Goal: Task Accomplishment & Management: Manage account settings

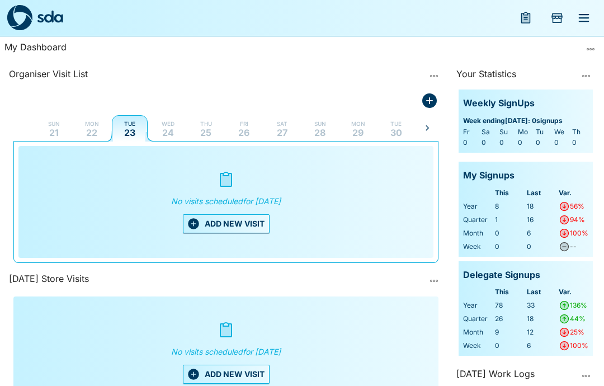
click at [228, 223] on button "ADD NEW VISIT" at bounding box center [226, 223] width 87 height 19
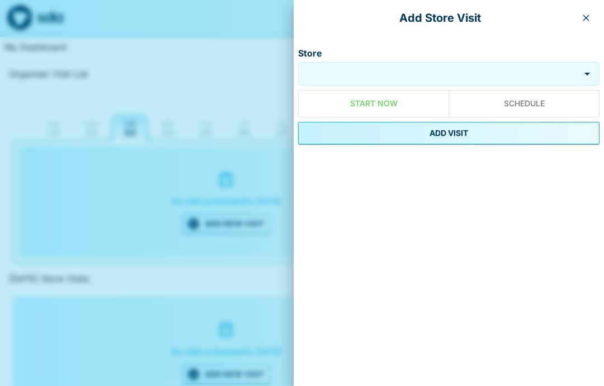
click at [401, 72] on input "Store" at bounding box center [439, 74] width 276 height 13
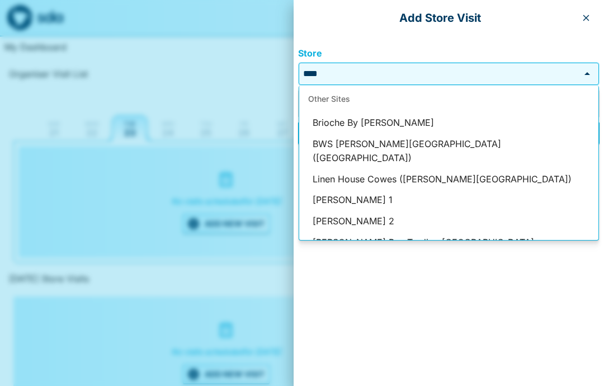
click at [381, 190] on li "[PERSON_NAME] 1" at bounding box center [448, 200] width 299 height 21
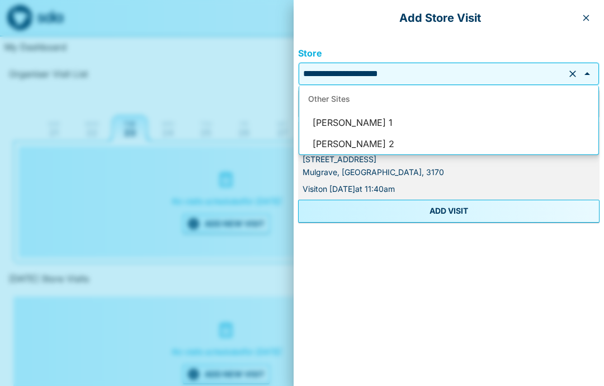
click at [382, 141] on li "[PERSON_NAME] 2" at bounding box center [448, 144] width 299 height 21
type input "**********"
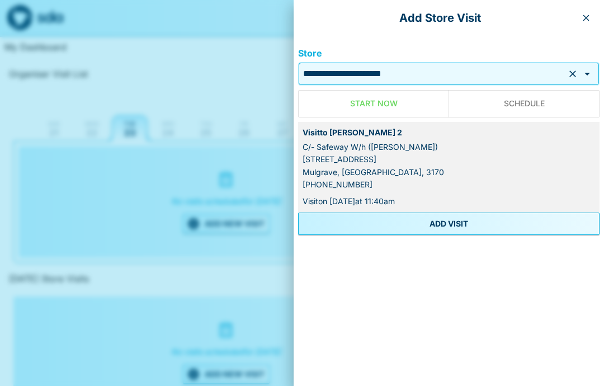
click at [594, 17] on button "button" at bounding box center [586, 18] width 18 height 18
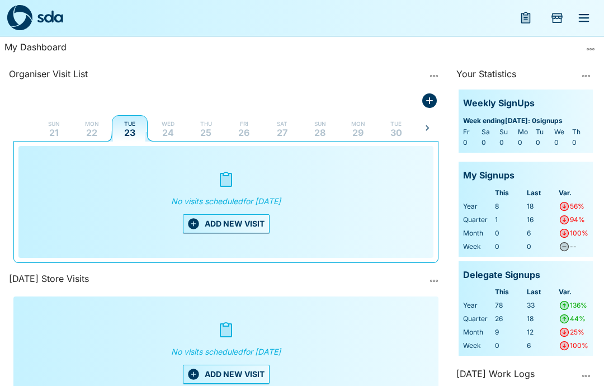
click at [587, 22] on icon "menu" at bounding box center [584, 18] width 11 height 8
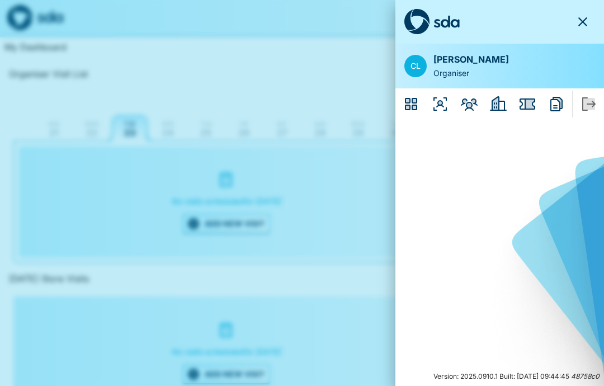
click at [497, 107] on icon "Employers" at bounding box center [498, 103] width 17 height 15
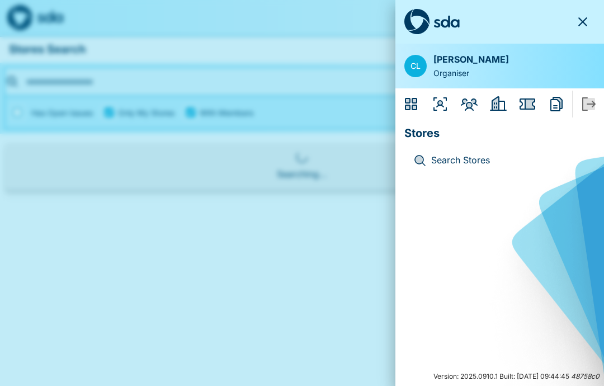
click at [470, 133] on p "Stores" at bounding box center [499, 131] width 191 height 22
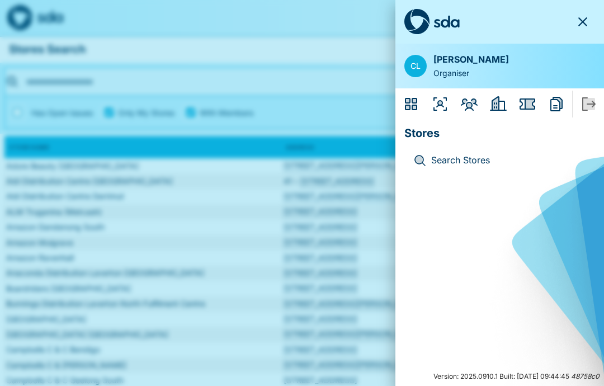
click at [583, 16] on icon "button" at bounding box center [582, 21] width 13 height 13
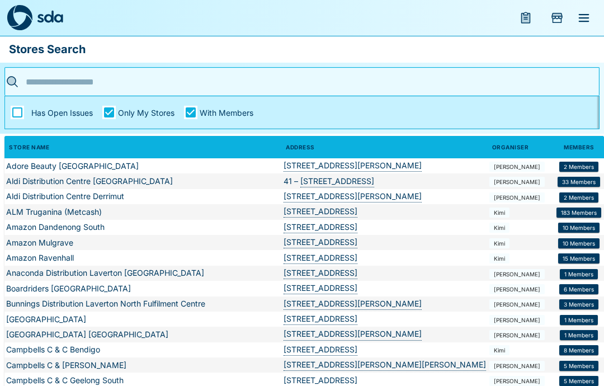
click at [56, 81] on input "text" at bounding box center [298, 81] width 550 height 17
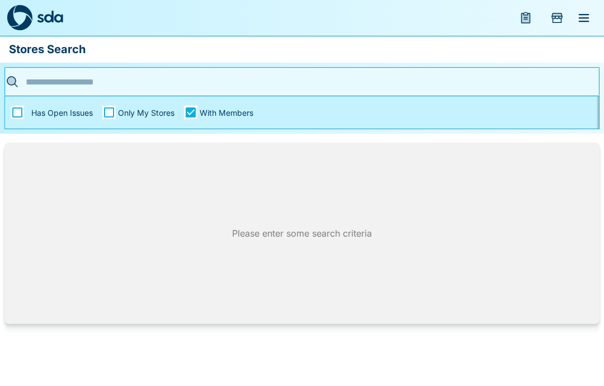
click at [48, 90] on input "text" at bounding box center [298, 81] width 550 height 17
type input "****"
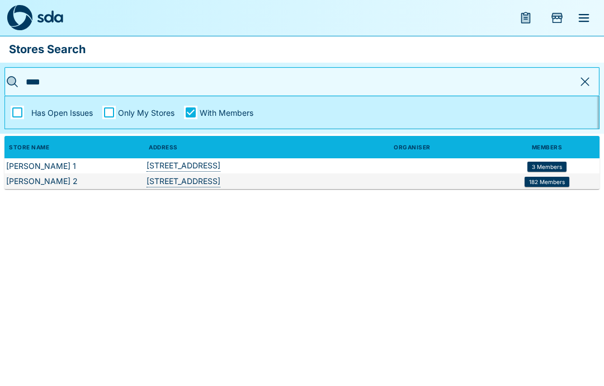
click at [554, 164] on span "3 Members" at bounding box center [547, 166] width 30 height 7
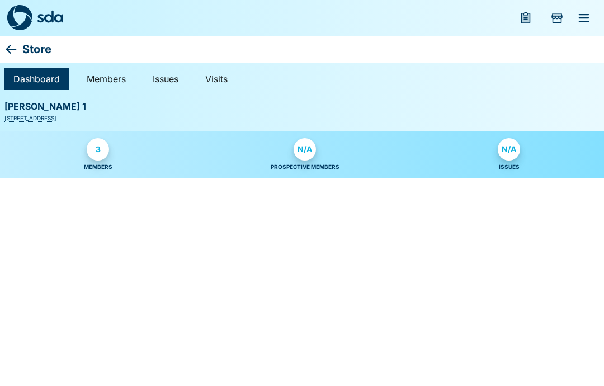
click at [99, 153] on div "3" at bounding box center [98, 149] width 22 height 22
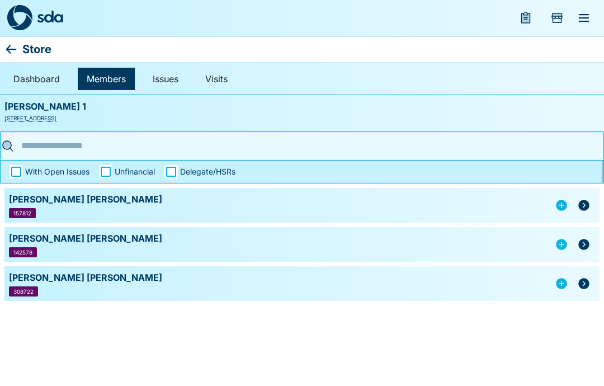
click at [586, 206] on icon "button" at bounding box center [583, 205] width 11 height 11
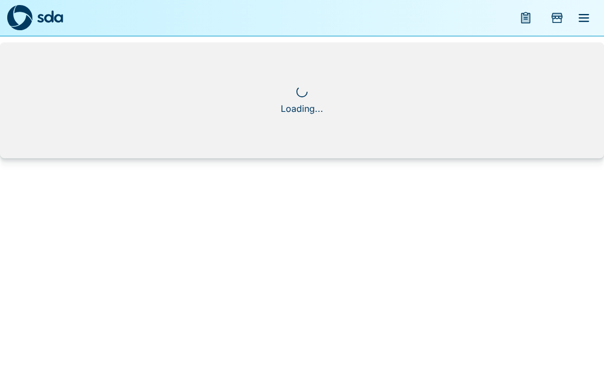
click at [603, 165] on html "Loading..." at bounding box center [302, 82] width 604 height 165
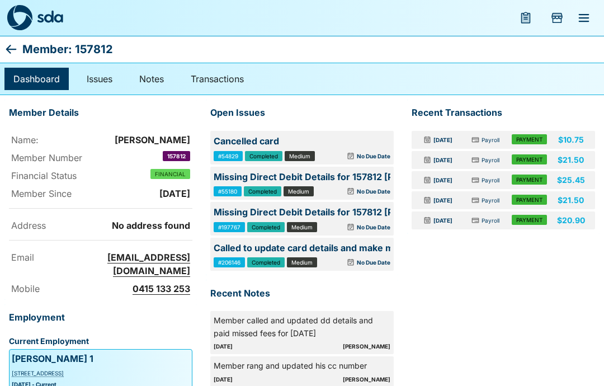
click at [7, 44] on icon at bounding box center [10, 48] width 13 height 13
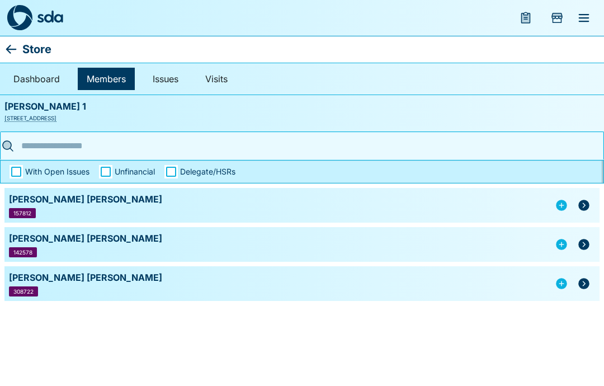
click at [7, 53] on icon at bounding box center [10, 48] width 13 height 13
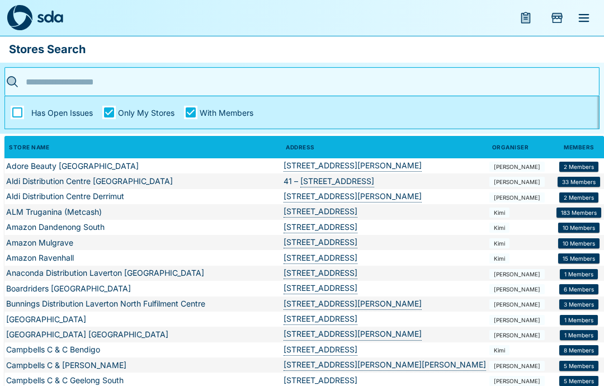
click at [54, 82] on input "text" at bounding box center [298, 81] width 550 height 17
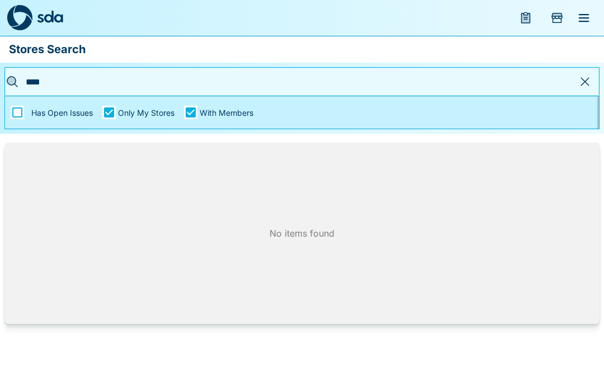
type input "****"
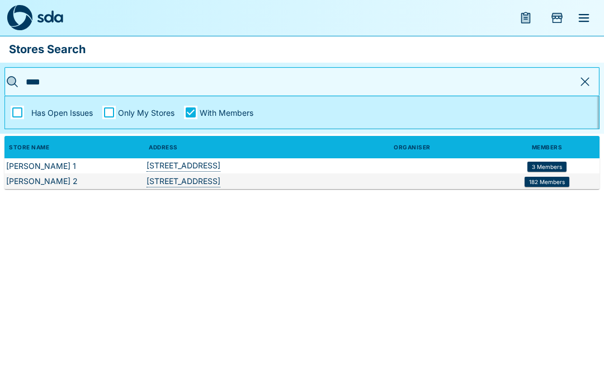
click at [546, 184] on span "182 Members" at bounding box center [547, 181] width 36 height 7
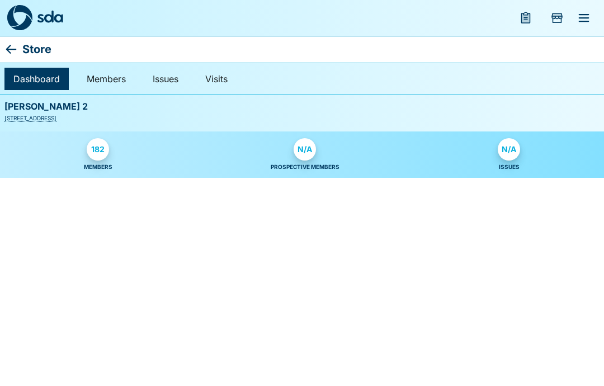
click at [97, 153] on div "182" at bounding box center [98, 149] width 22 height 22
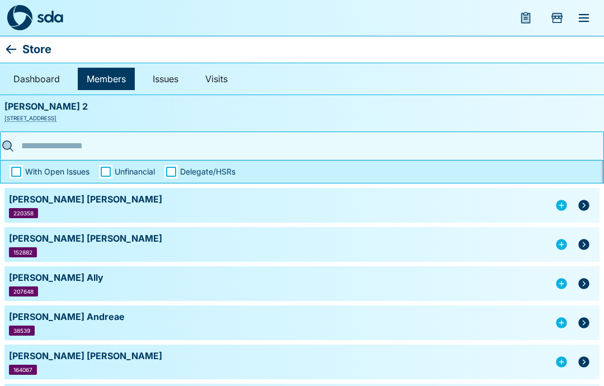
click at [216, 153] on input "text" at bounding box center [298, 145] width 559 height 17
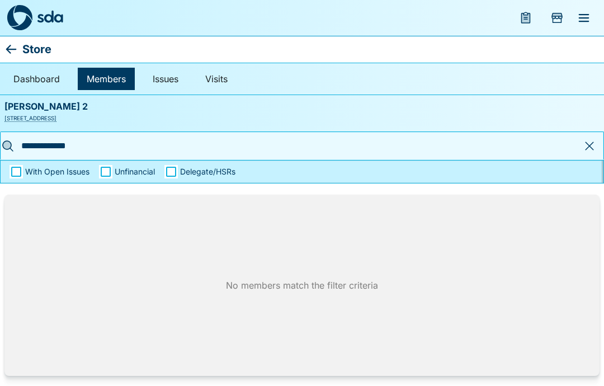
type input "**********"
click at [10, 50] on icon at bounding box center [10, 48] width 13 height 13
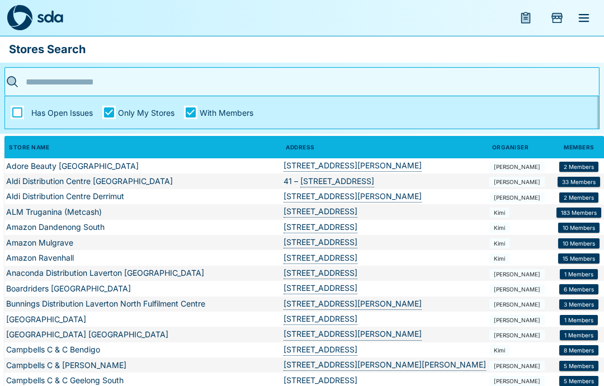
click at [42, 21] on img at bounding box center [50, 16] width 26 height 13
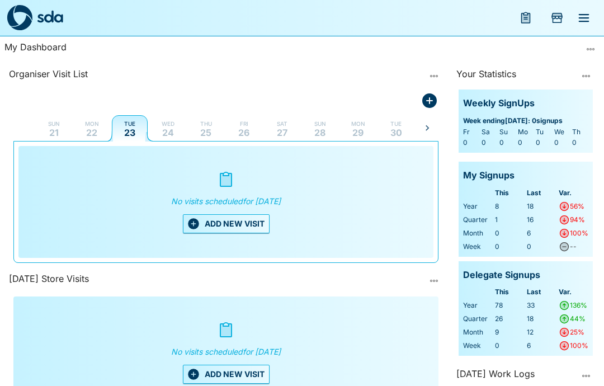
click at [226, 220] on button "ADD NEW VISIT" at bounding box center [226, 223] width 87 height 19
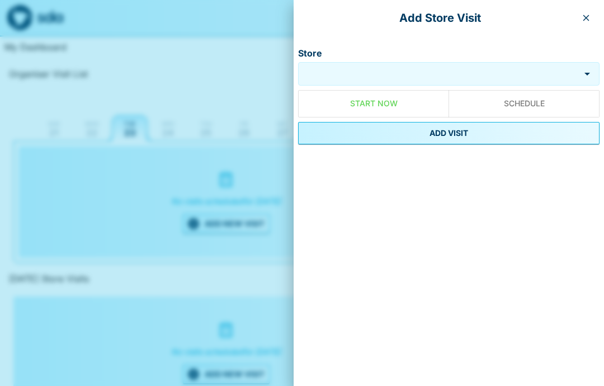
click at [368, 75] on input "Store" at bounding box center [439, 74] width 276 height 13
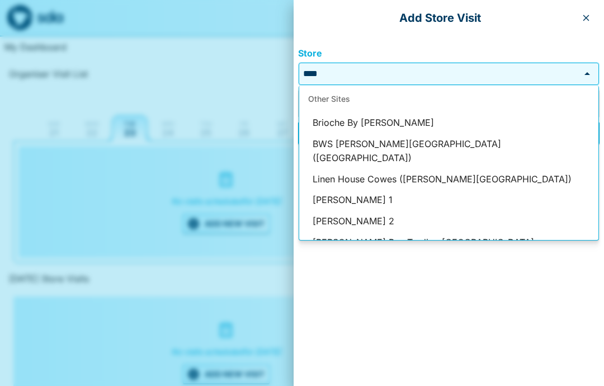
click at [383, 211] on li "[PERSON_NAME] 2" at bounding box center [448, 221] width 299 height 21
type input "**********"
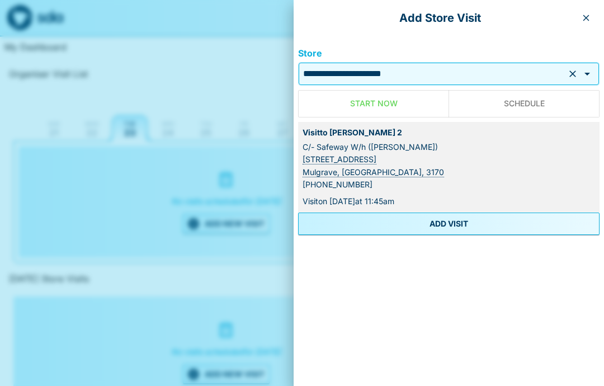
click at [453, 221] on button "ADD VISIT" at bounding box center [448, 223] width 301 height 22
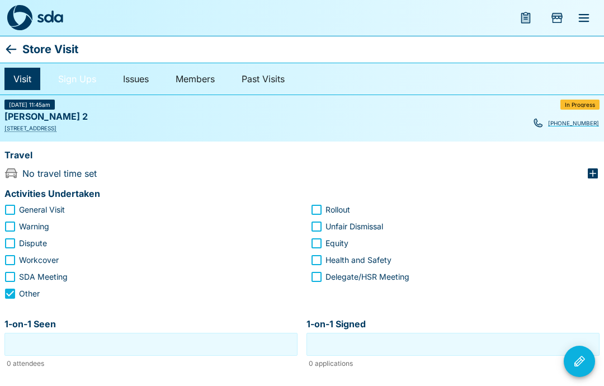
click at [76, 77] on link "Sign Ups" at bounding box center [77, 79] width 56 height 22
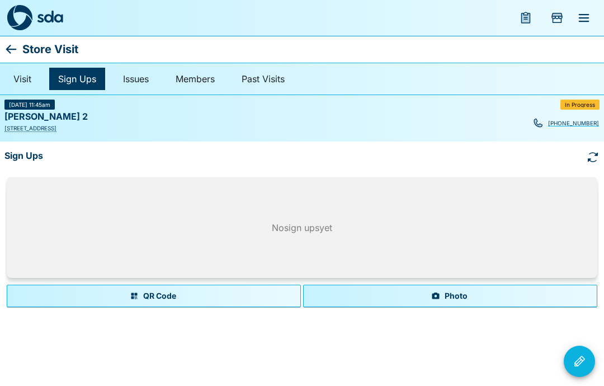
click at [448, 297] on button "Photo" at bounding box center [450, 296] width 294 height 22
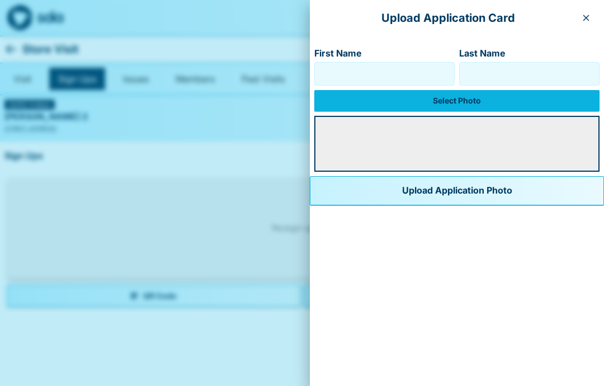
click at [442, 107] on label "Select Photo" at bounding box center [456, 100] width 285 height 21
click at [0, 0] on input "Select Photo" at bounding box center [0, 0] width 0 height 0
click at [427, 97] on label "Select Photo" at bounding box center [456, 100] width 285 height 21
click at [0, 0] on input "Select Photo" at bounding box center [0, 0] width 0 height 0
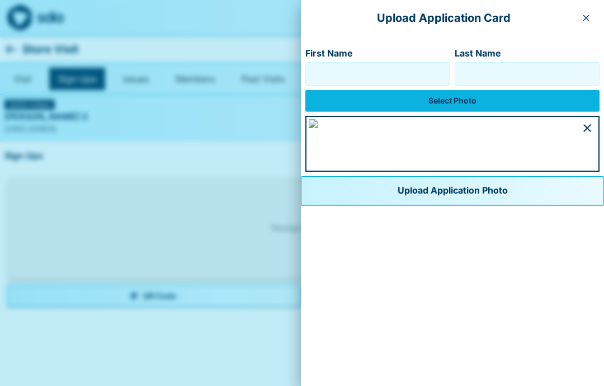
click at [310, 72] on input "First Name" at bounding box center [377, 74] width 135 height 18
type input "****"
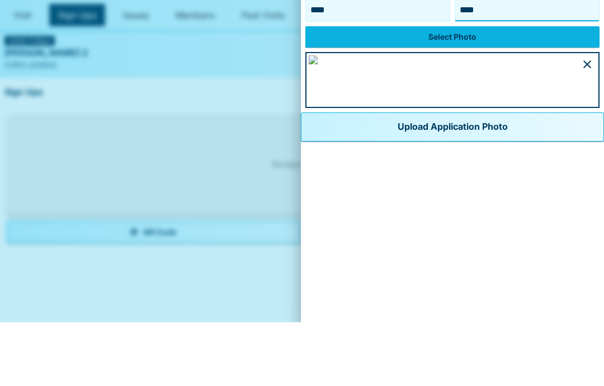
type input "****"
click at [391, 205] on button "Upload Application Photo" at bounding box center [452, 190] width 303 height 29
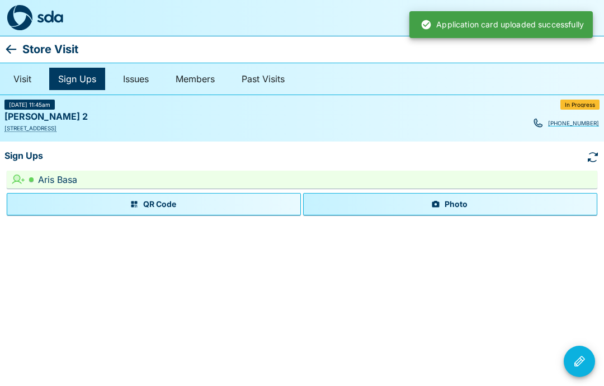
click at [472, 207] on button "Photo" at bounding box center [450, 204] width 294 height 22
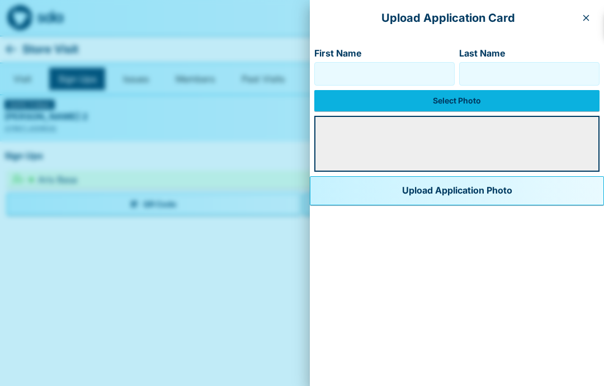
click at [437, 100] on label "Select Photo" at bounding box center [456, 100] width 285 height 21
click at [0, 0] on input "Select Photo" at bounding box center [0, 0] width 0 height 0
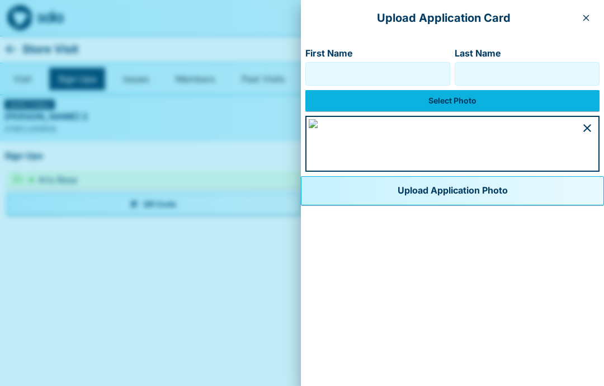
click at [310, 70] on input "First Name" at bounding box center [377, 74] width 135 height 18
type input "*****"
type input "****"
click at [318, 128] on img at bounding box center [313, 123] width 9 height 9
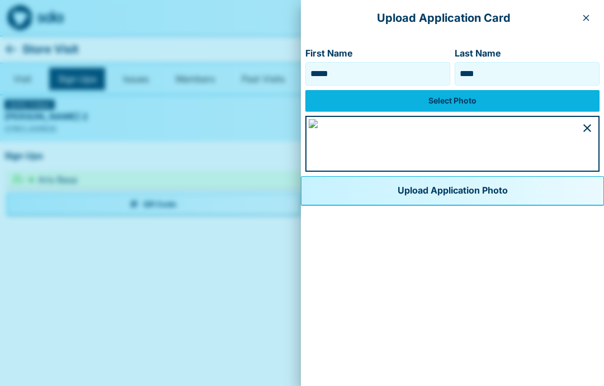
click at [521, 205] on button "Upload Application Photo" at bounding box center [452, 190] width 303 height 29
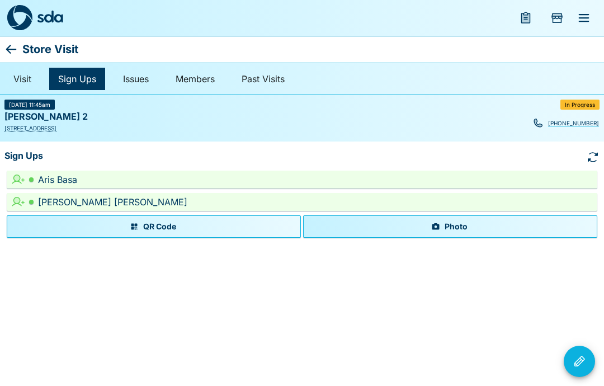
click at [451, 236] on button "Photo" at bounding box center [450, 226] width 294 height 22
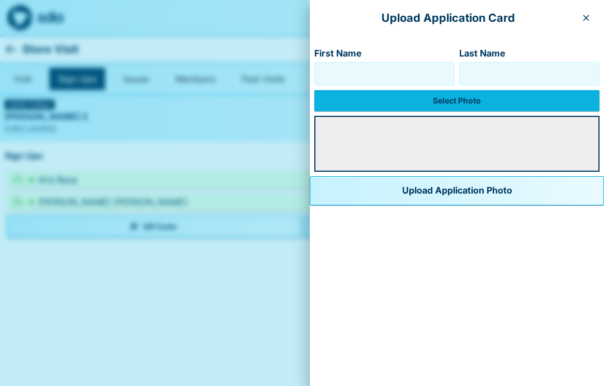
click at [441, 104] on label "Select Photo" at bounding box center [456, 100] width 285 height 21
click at [0, 0] on input "Select Photo" at bounding box center [0, 0] width 0 height 0
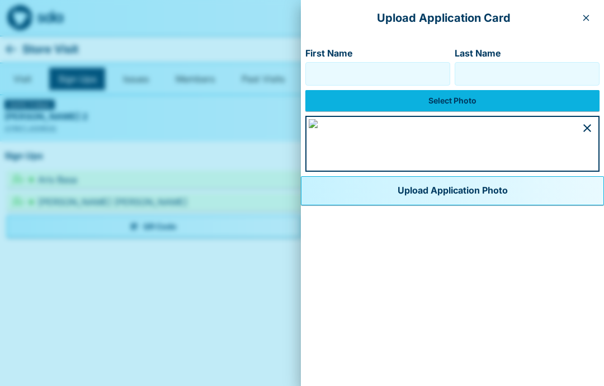
click at [310, 65] on input "First Name" at bounding box center [377, 74] width 135 height 18
type input "****"
type input "******"
click at [305, 90] on label "Select Photo" at bounding box center [452, 100] width 294 height 21
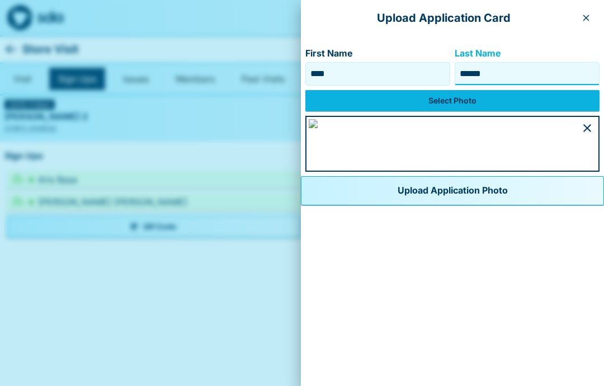
click at [0, 0] on input "Select Photo" at bounding box center [0, 0] width 0 height 0
click at [442, 205] on button "Upload Application Photo" at bounding box center [452, 190] width 303 height 29
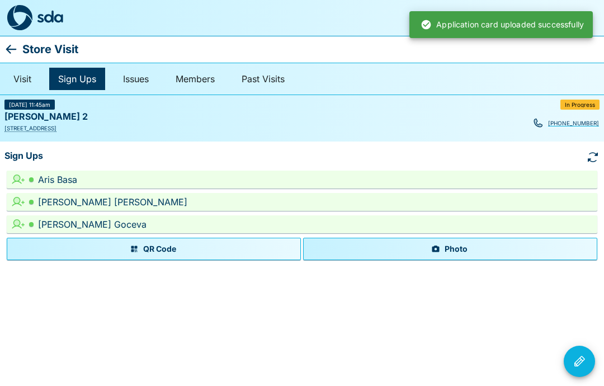
click at [465, 251] on button "Photo" at bounding box center [450, 249] width 294 height 22
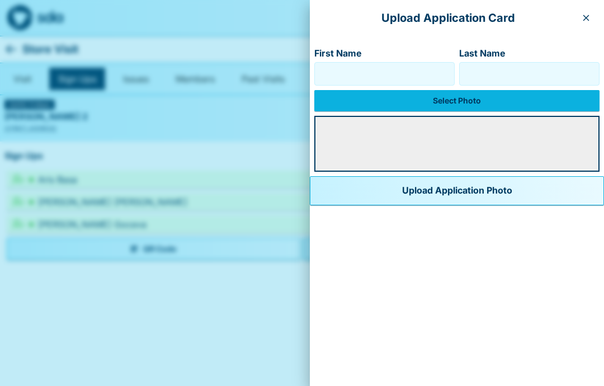
click at [450, 97] on label "Select Photo" at bounding box center [456, 100] width 285 height 21
click at [0, 0] on input "Select Photo" at bounding box center [0, 0] width 0 height 0
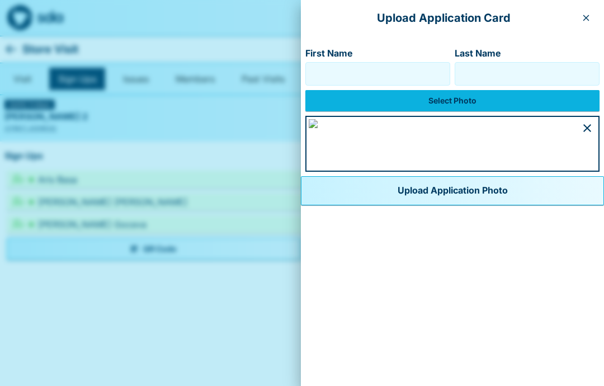
click at [310, 70] on input "First Name" at bounding box center [377, 74] width 135 height 18
type input "*******"
type input "*"
type input "******"
click at [318, 128] on img at bounding box center [313, 123] width 9 height 9
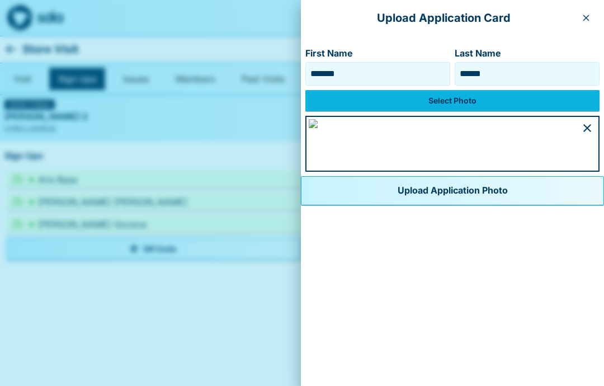
scroll to position [623, 0]
click at [505, 205] on button "Upload Application Photo" at bounding box center [452, 190] width 303 height 29
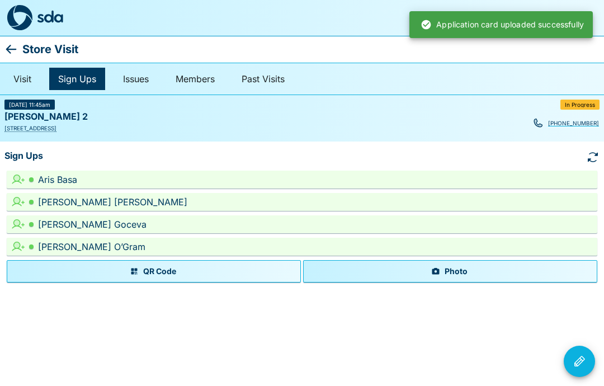
click at [471, 271] on button "Photo" at bounding box center [450, 271] width 294 height 22
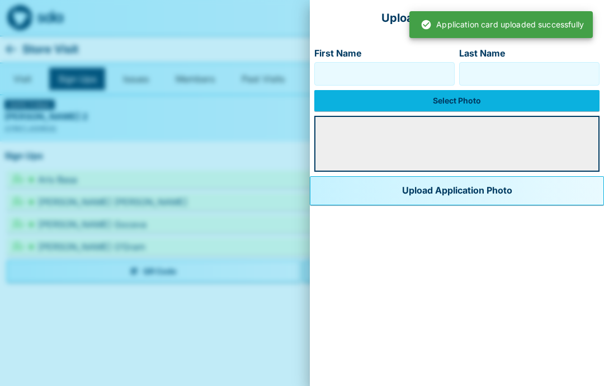
click at [449, 103] on label "Select Photo" at bounding box center [456, 100] width 285 height 21
click at [0, 0] on input "Select Photo" at bounding box center [0, 0] width 0 height 0
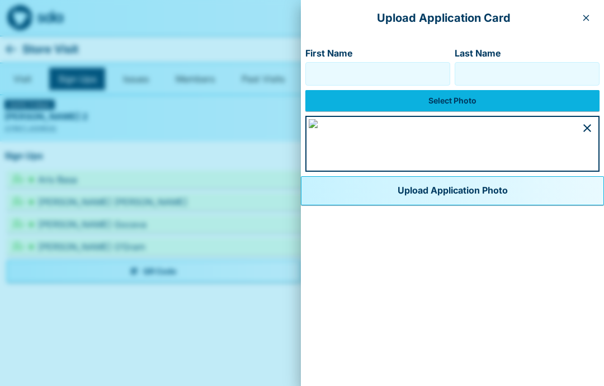
click at [310, 73] on input "First Name" at bounding box center [377, 74] width 135 height 18
click at [309, 128] on img at bounding box center [313, 123] width 9 height 9
click at [310, 73] on input "***" at bounding box center [377, 74] width 135 height 18
type input "******"
click at [460, 73] on input "Last Name" at bounding box center [527, 74] width 135 height 18
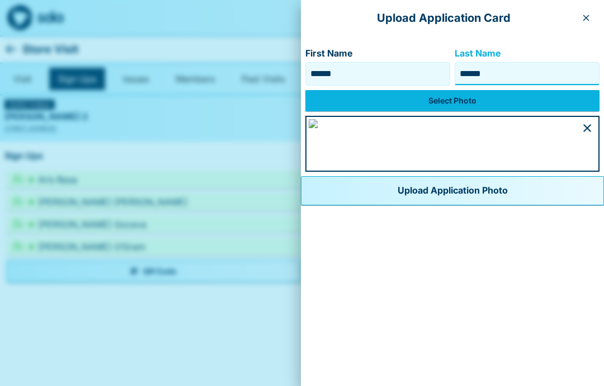
scroll to position [621, 0]
type input "******"
click at [318, 128] on img at bounding box center [313, 123] width 9 height 9
click at [500, 205] on button "Upload Application Photo" at bounding box center [452, 190] width 303 height 29
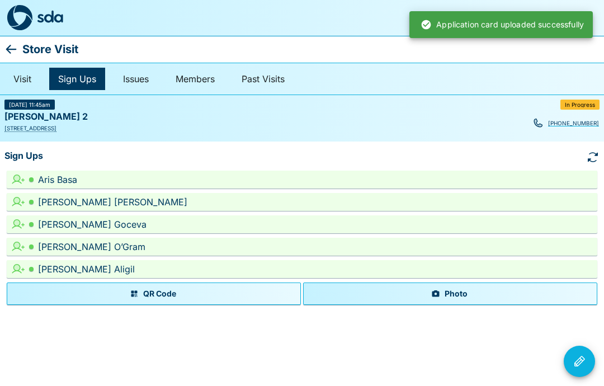
click at [583, 365] on icon "Visit Actions" at bounding box center [579, 360] width 13 height 13
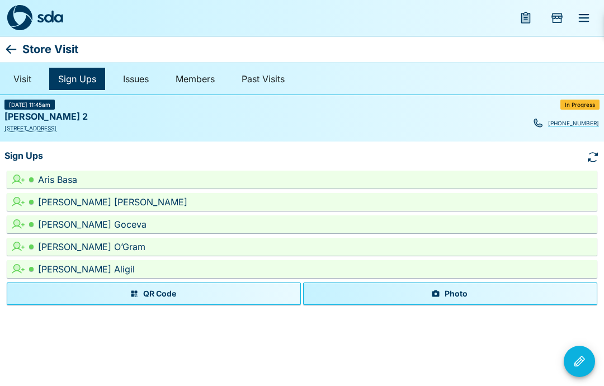
click at [431, 196] on div at bounding box center [302, 193] width 604 height 386
click at [462, 297] on button "Photo" at bounding box center [450, 293] width 294 height 22
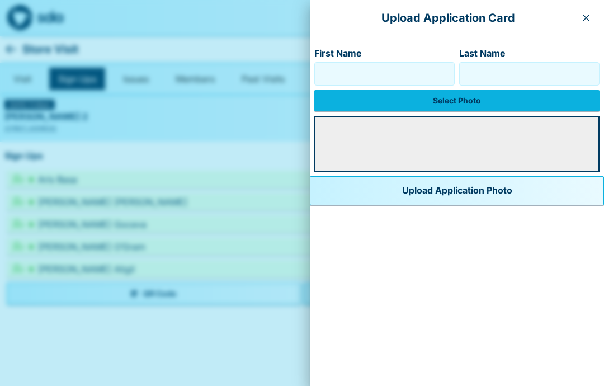
click at [443, 98] on label "Select Photo" at bounding box center [456, 100] width 285 height 21
click at [0, 0] on input "Select Photo" at bounding box center [0, 0] width 0 height 0
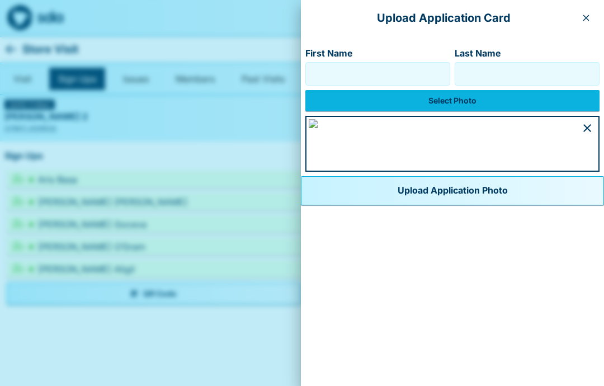
click at [310, 70] on input "First Name" at bounding box center [377, 74] width 135 height 18
type input "***"
type input "**********"
click at [318, 128] on img at bounding box center [313, 123] width 9 height 9
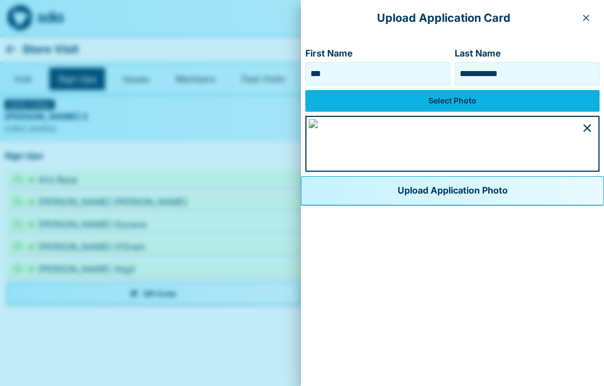
click at [424, 205] on button "Upload Application Photo" at bounding box center [452, 190] width 303 height 29
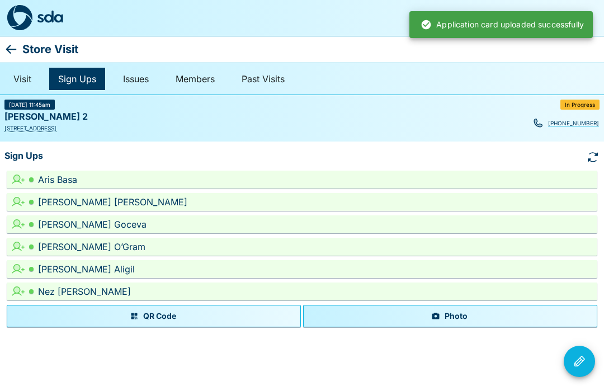
click at [581, 364] on icon "Visit Actions" at bounding box center [579, 360] width 13 height 13
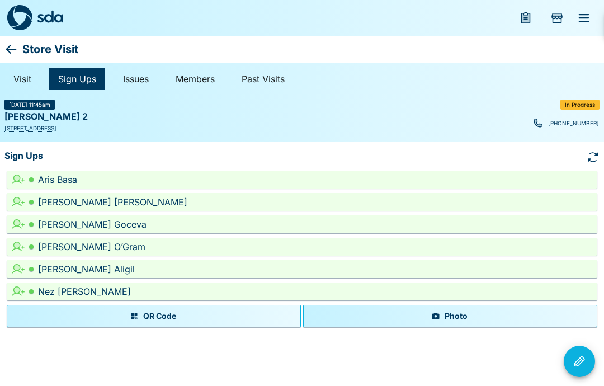
click at [539, 185] on div at bounding box center [302, 193] width 604 height 386
click at [484, 316] on button "Photo" at bounding box center [450, 316] width 294 height 22
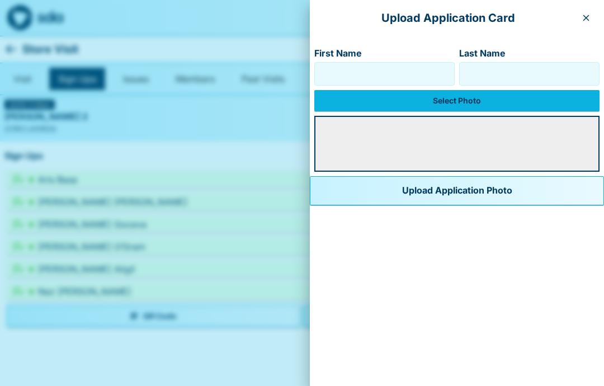
click at [462, 97] on label "Select Photo" at bounding box center [456, 100] width 285 height 21
click at [0, 0] on input "Select Photo" at bounding box center [0, 0] width 0 height 0
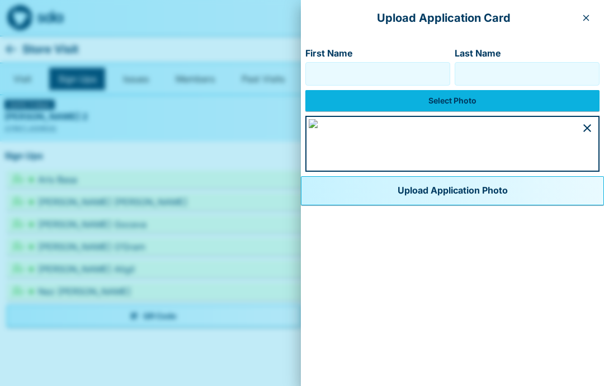
click at [310, 68] on input "First Name" at bounding box center [377, 74] width 135 height 18
type input "********"
type input "*****"
click at [318, 128] on img at bounding box center [313, 123] width 9 height 9
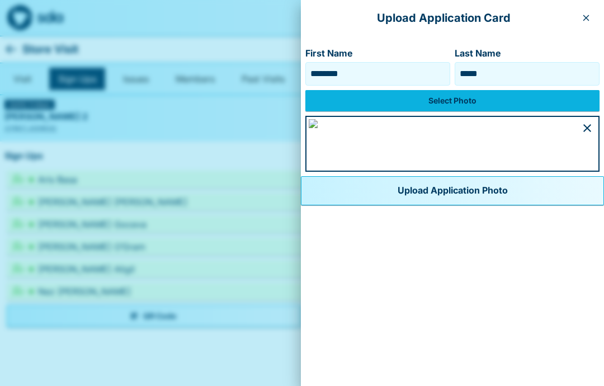
scroll to position [607, 0]
click at [465, 205] on button "Upload Application Photo" at bounding box center [452, 190] width 303 height 29
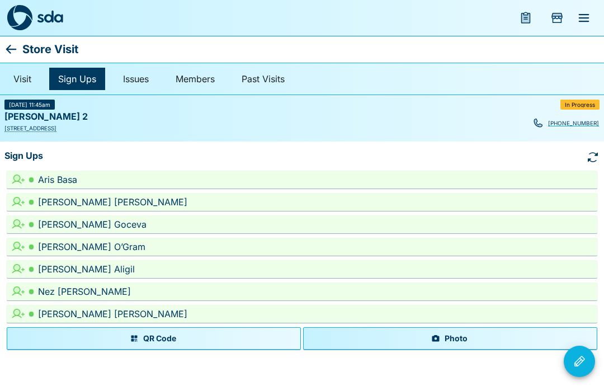
click at [456, 334] on button "Photo" at bounding box center [450, 338] width 294 height 22
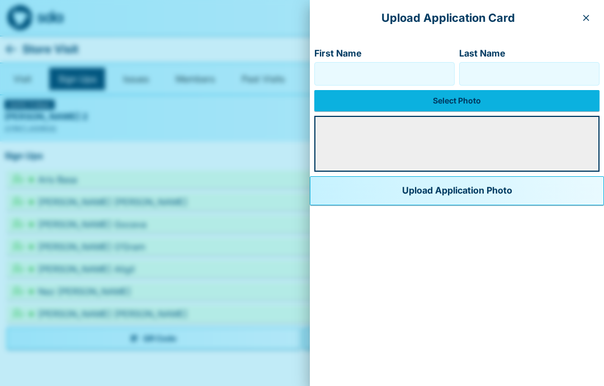
click at [328, 76] on input "First Name" at bounding box center [384, 74] width 130 height 18
click at [424, 107] on label "Select Photo" at bounding box center [456, 100] width 285 height 21
click at [0, 0] on input "Select Photo" at bounding box center [0, 0] width 0 height 0
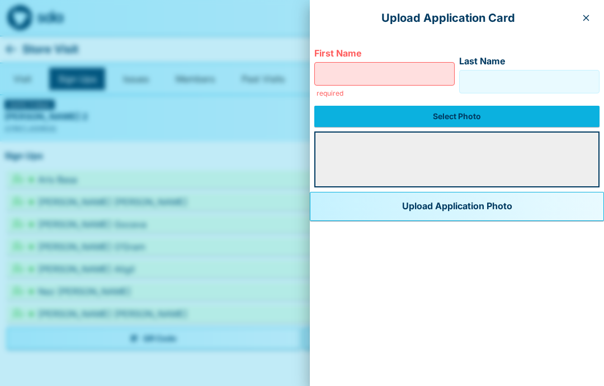
click at [442, 119] on label "Select Photo" at bounding box center [456, 116] width 285 height 21
click at [0, 0] on input "Select Photo" at bounding box center [0, 0] width 0 height 0
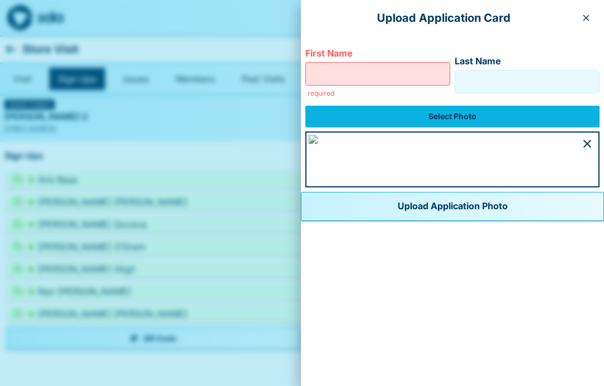
click at [310, 80] on input "First Name" at bounding box center [377, 74] width 135 height 18
click at [310, 70] on input "First Name" at bounding box center [377, 74] width 135 height 18
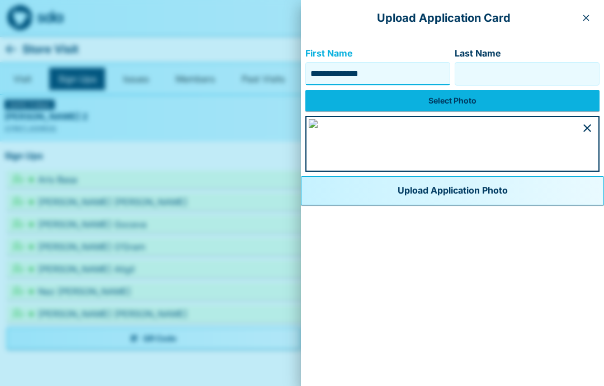
type input "**********"
click at [460, 65] on input "Last Name" at bounding box center [527, 74] width 135 height 18
type input "******"
click at [318, 128] on img at bounding box center [313, 123] width 9 height 9
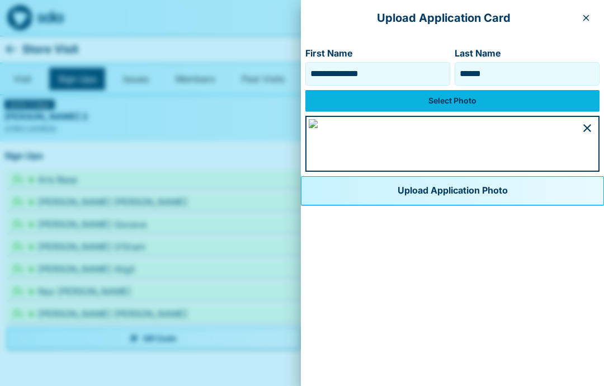
click at [438, 205] on button "Upload Application Photo" at bounding box center [452, 190] width 303 height 29
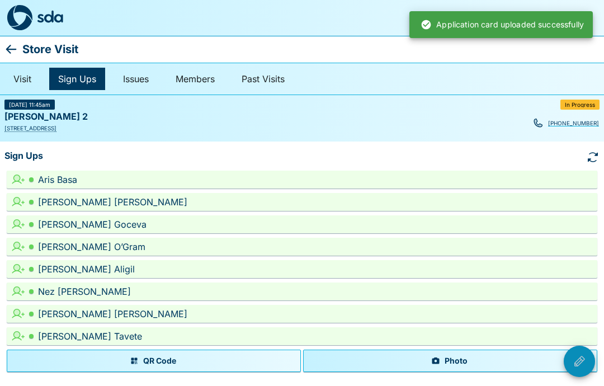
click at [580, 366] on icon "Visit Actions" at bounding box center [579, 360] width 13 height 13
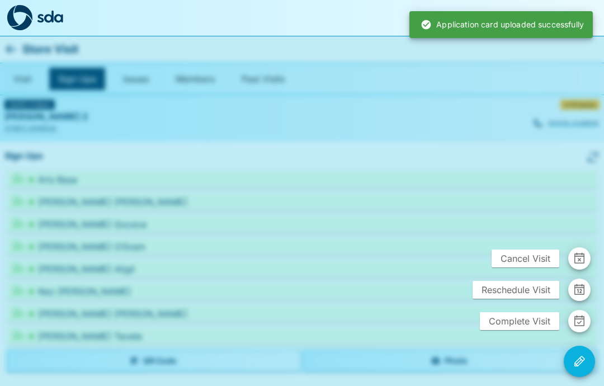
click at [467, 172] on div at bounding box center [302, 193] width 604 height 386
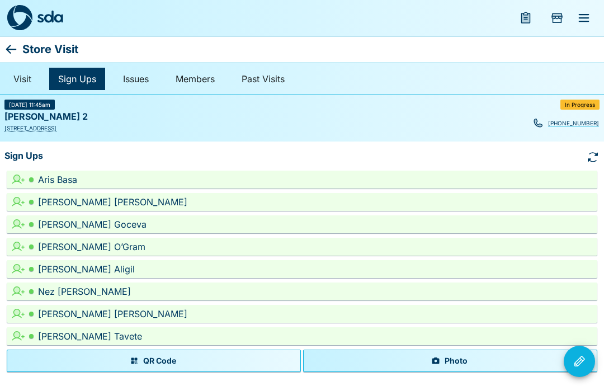
click at [440, 361] on icon "button" at bounding box center [435, 360] width 9 height 9
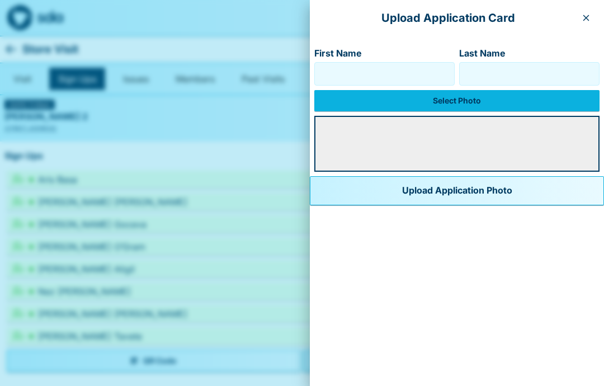
click at [448, 94] on label "Select Photo" at bounding box center [456, 100] width 285 height 21
click at [0, 0] on input "Select Photo" at bounding box center [0, 0] width 0 height 0
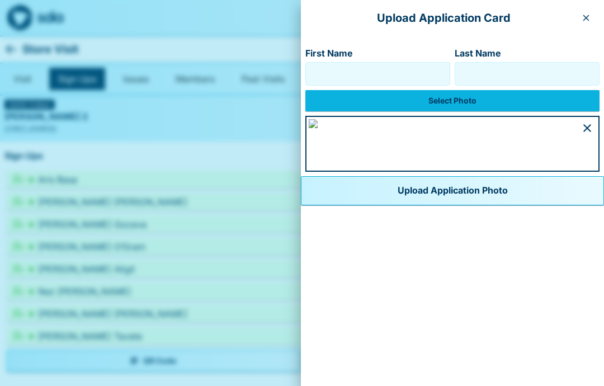
click at [310, 67] on input "First Name" at bounding box center [377, 74] width 135 height 18
type input "***"
click at [318, 128] on img at bounding box center [313, 123] width 9 height 9
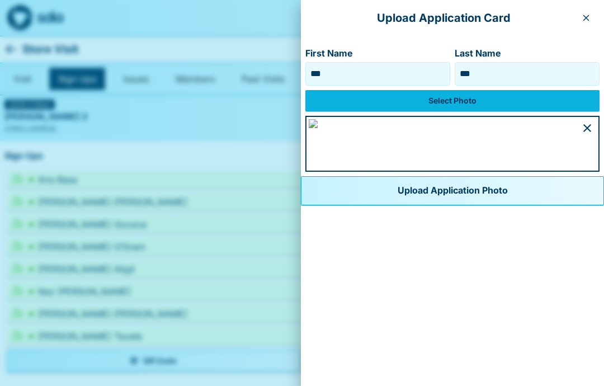
scroll to position [607, 0]
click at [503, 205] on button "Upload Application Photo" at bounding box center [452, 190] width 303 height 29
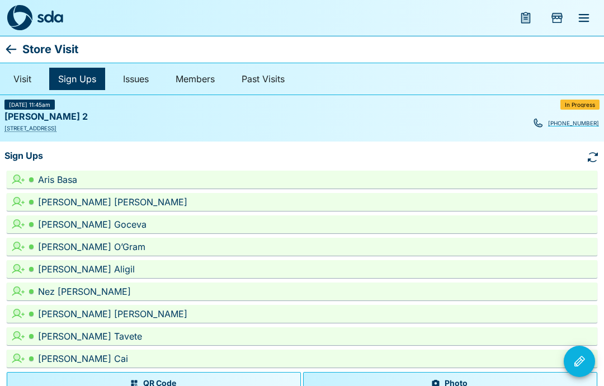
click at [56, 357] on div "[PERSON_NAME]" at bounding box center [315, 358] width 555 height 13
click at [60, 361] on div "[PERSON_NAME]" at bounding box center [315, 358] width 555 height 13
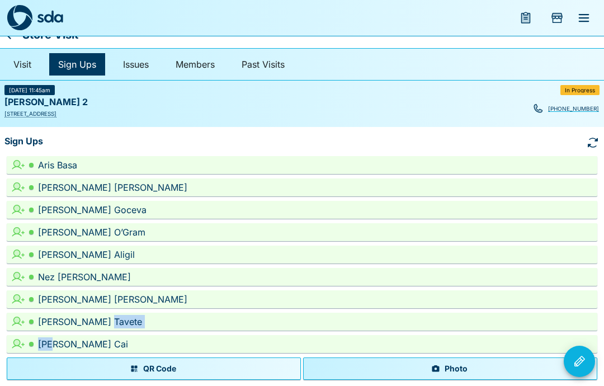
click at [75, 348] on div "[PERSON_NAME]" at bounding box center [315, 343] width 555 height 13
click at [65, 343] on div "[PERSON_NAME]" at bounding box center [315, 343] width 555 height 13
click at [454, 373] on button "Photo" at bounding box center [450, 368] width 294 height 22
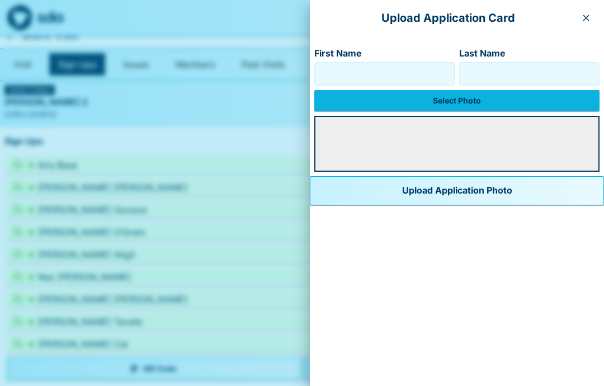
click at [446, 93] on label "Select Photo" at bounding box center [456, 100] width 285 height 21
click at [0, 0] on input "Select Photo" at bounding box center [0, 0] width 0 height 0
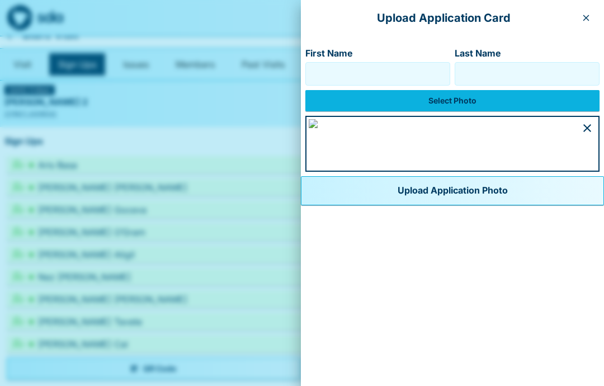
click at [310, 70] on input "First Name" at bounding box center [377, 74] width 135 height 18
type input "******"
type input "***"
click at [318, 128] on img at bounding box center [313, 123] width 9 height 9
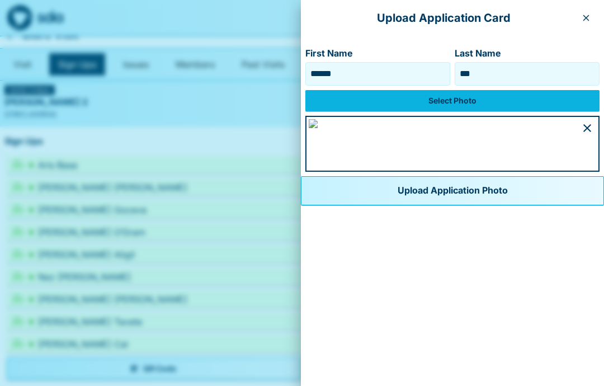
click at [494, 205] on button "Upload Application Photo" at bounding box center [452, 190] width 303 height 29
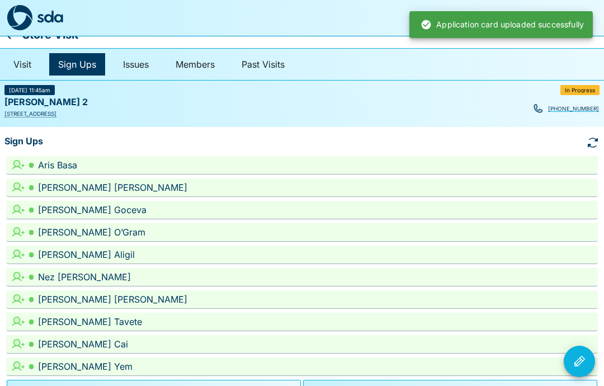
scroll to position [37, 0]
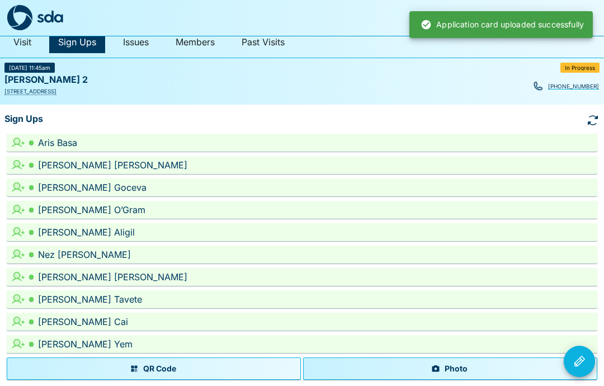
click at [461, 368] on button "Photo" at bounding box center [450, 368] width 294 height 22
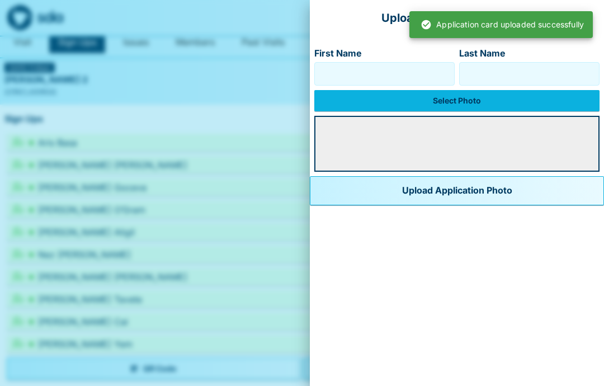
click at [450, 93] on label "Select Photo" at bounding box center [456, 100] width 285 height 21
click at [0, 0] on input "Select Photo" at bounding box center [0, 0] width 0 height 0
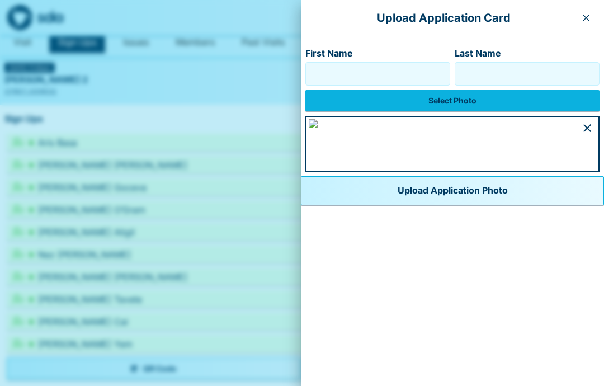
click at [310, 70] on input "First Name" at bounding box center [377, 74] width 135 height 18
type input "********"
type input "**********"
click at [318, 128] on img at bounding box center [313, 123] width 9 height 9
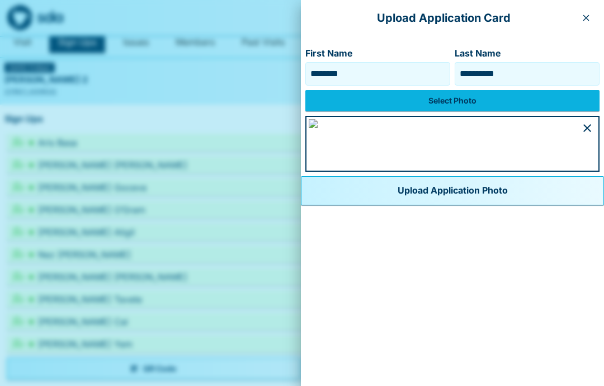
scroll to position [612, 0]
click at [443, 205] on button "Upload Application Photo" at bounding box center [452, 190] width 303 height 29
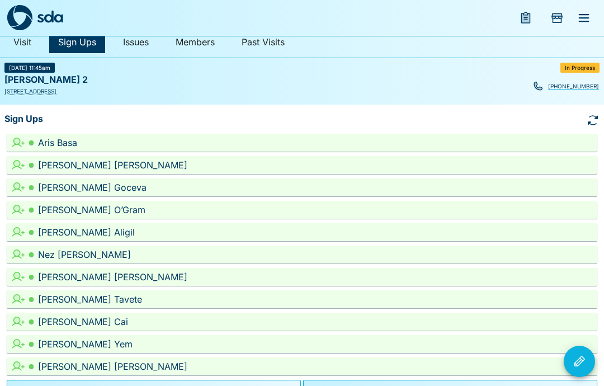
scroll to position [59, 0]
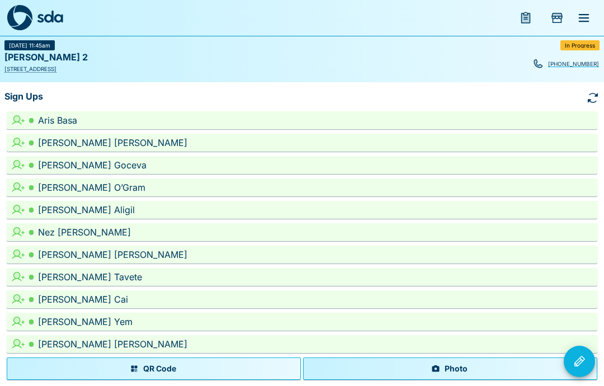
click at [479, 363] on button "Photo" at bounding box center [450, 368] width 294 height 22
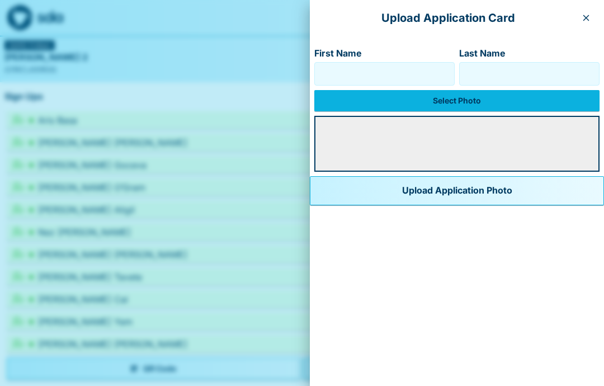
click at [485, 92] on label "Select Photo" at bounding box center [456, 100] width 285 height 21
click at [0, 0] on input "Select Photo" at bounding box center [0, 0] width 0 height 0
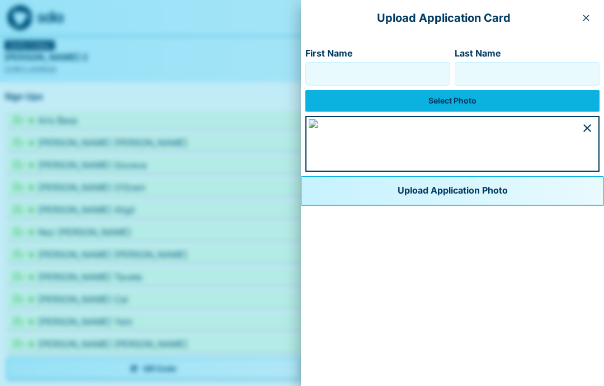
click at [310, 76] on input "First Name" at bounding box center [377, 74] width 135 height 18
type input "*****"
click at [460, 65] on input "Last Name" at bounding box center [527, 74] width 135 height 18
type input "*******"
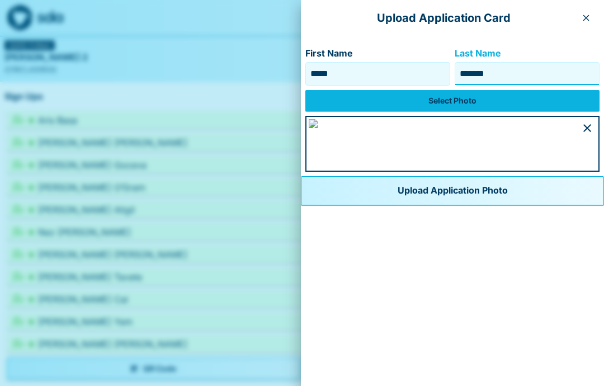
click at [318, 128] on img at bounding box center [313, 123] width 9 height 9
click at [516, 205] on button "Upload Application Photo" at bounding box center [452, 190] width 303 height 29
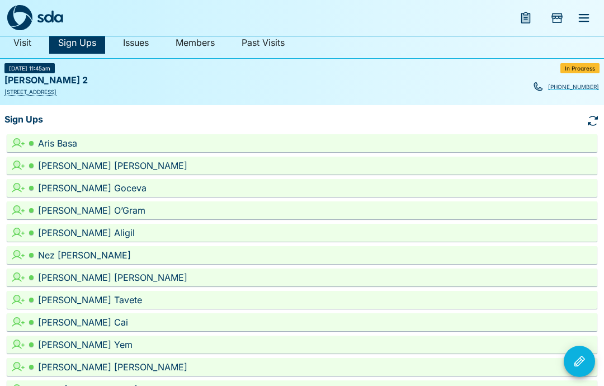
scroll to position [37, 0]
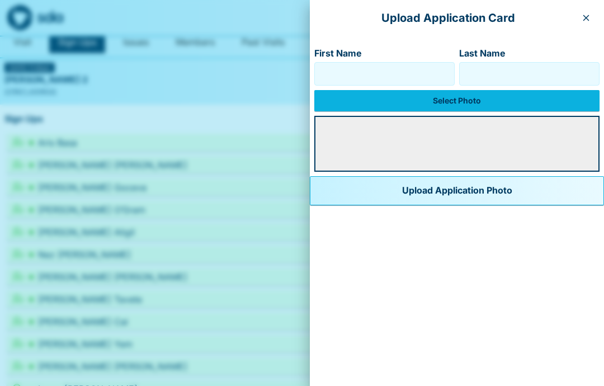
click at [453, 95] on label "Select Photo" at bounding box center [456, 100] width 285 height 21
click at [0, 0] on input "Select Photo" at bounding box center [0, 0] width 0 height 0
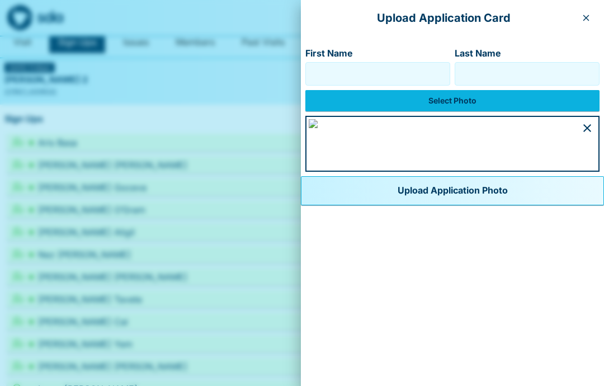
click at [310, 74] on input "First Name" at bounding box center [377, 74] width 135 height 18
type input "******"
type input "*******"
click at [318, 128] on img at bounding box center [313, 123] width 9 height 9
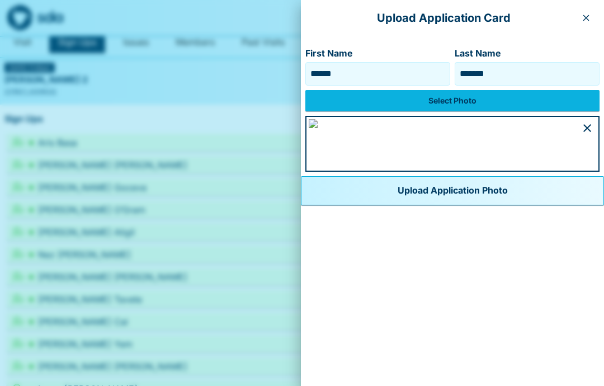
click at [422, 205] on button "Upload Application Photo" at bounding box center [452, 190] width 303 height 29
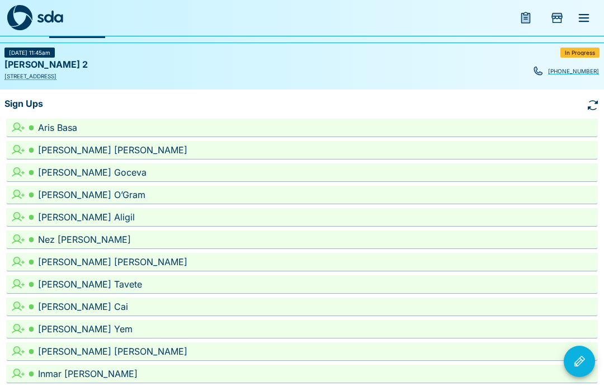
scroll to position [59, 0]
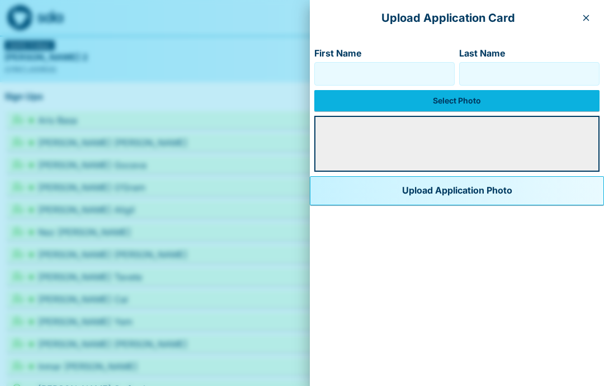
click at [452, 101] on label "Select Photo" at bounding box center [456, 100] width 285 height 21
click at [0, 0] on input "Select Photo" at bounding box center [0, 0] width 0 height 0
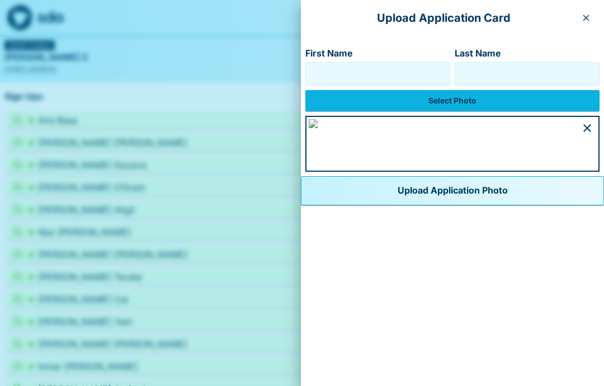
click at [310, 74] on input "First Name" at bounding box center [377, 74] width 135 height 18
type input "*******"
type input "*****"
click at [318, 128] on img at bounding box center [313, 123] width 9 height 9
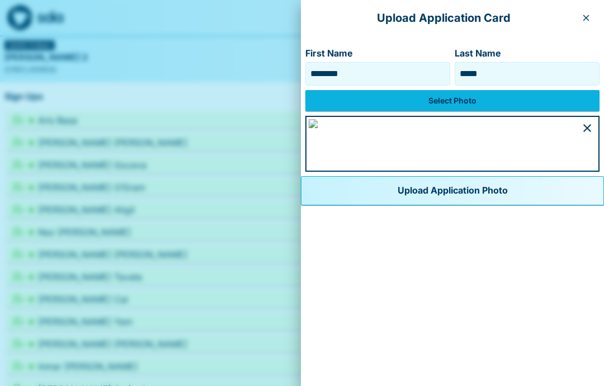
click at [441, 205] on button "Upload Application Photo" at bounding box center [452, 190] width 303 height 29
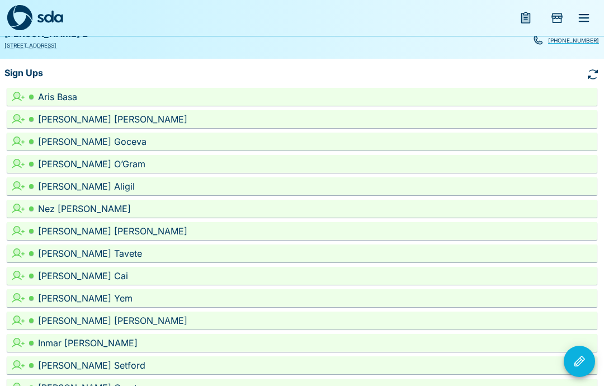
scroll to position [82, 0]
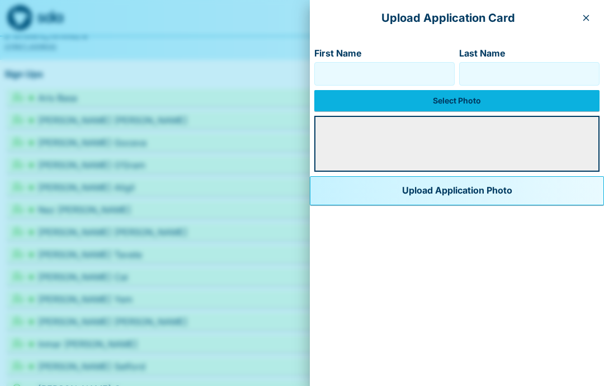
click at [430, 102] on label "Select Photo" at bounding box center [456, 100] width 285 height 21
click at [0, 0] on input "Select Photo" at bounding box center [0, 0] width 0 height 0
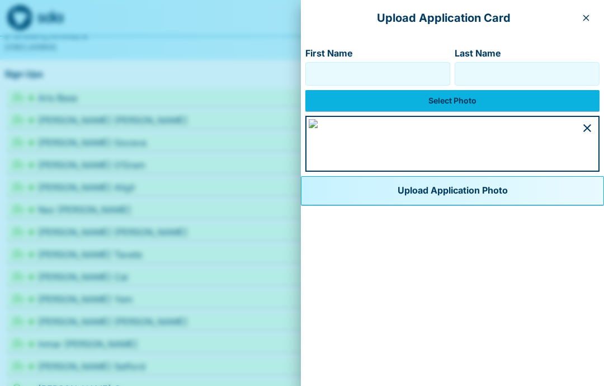
click at [310, 70] on input "First Name" at bounding box center [377, 74] width 135 height 18
type input "*********"
type input "******"
click at [318, 128] on img at bounding box center [313, 123] width 9 height 9
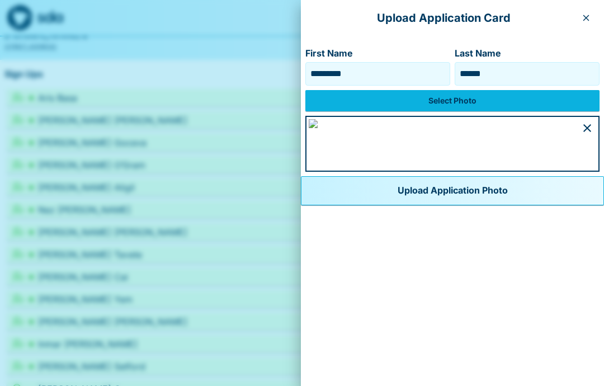
click at [464, 205] on button "Upload Application Photo" at bounding box center [452, 190] width 303 height 29
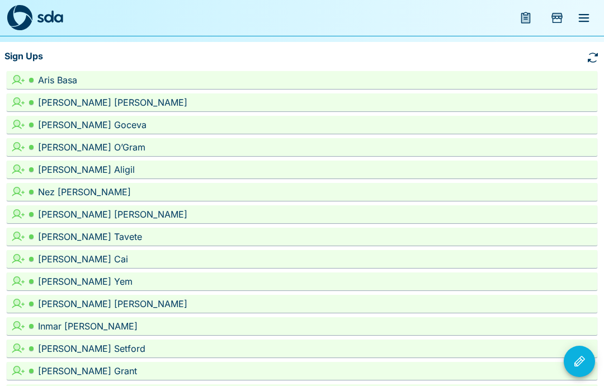
scroll to position [104, 0]
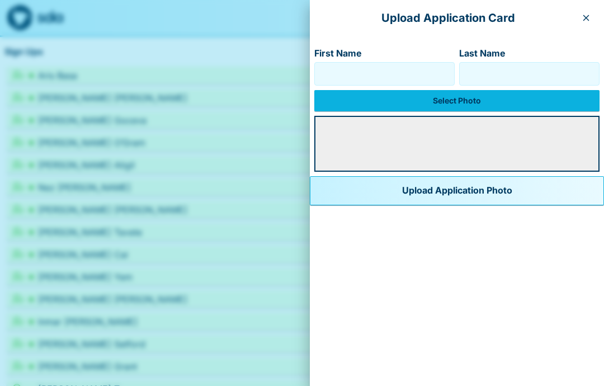
click at [319, 74] on input "First Name" at bounding box center [384, 74] width 130 height 18
click at [450, 103] on label "Select Photo" at bounding box center [456, 100] width 285 height 21
click at [0, 0] on input "Select Photo" at bounding box center [0, 0] width 0 height 0
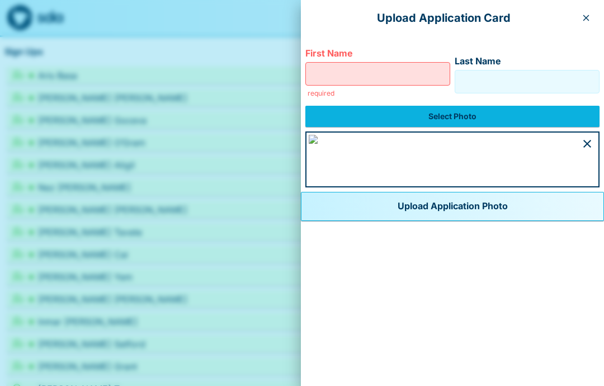
click at [310, 73] on input "First Name" at bounding box center [377, 74] width 135 height 18
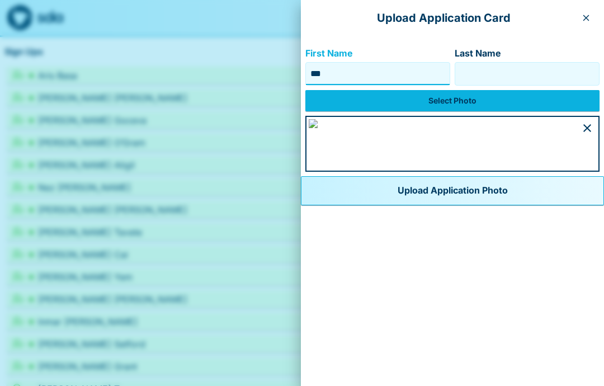
type input "***"
type input "********"
click at [318, 128] on img at bounding box center [313, 123] width 9 height 9
click at [430, 205] on button "Upload Application Photo" at bounding box center [452, 190] width 303 height 29
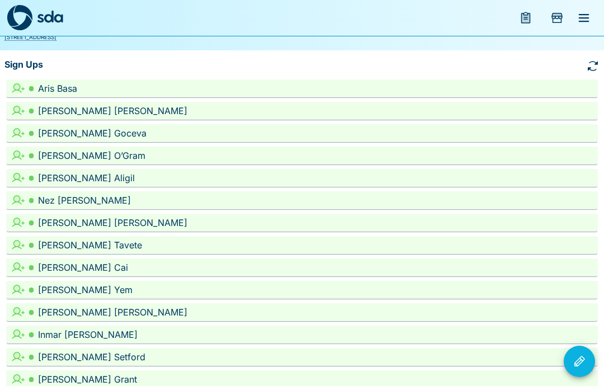
scroll to position [0, 0]
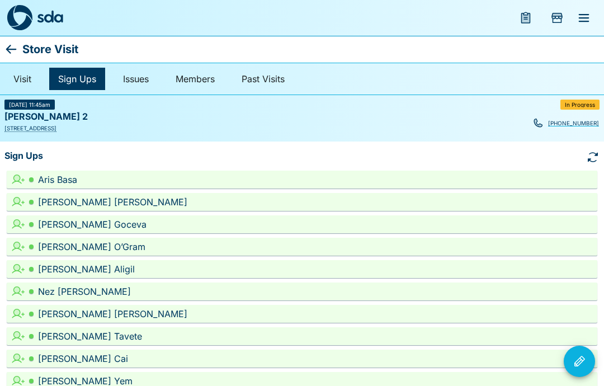
click at [595, 160] on icon "button" at bounding box center [593, 157] width 10 height 10
click at [26, 80] on link "Visit" at bounding box center [22, 79] width 36 height 22
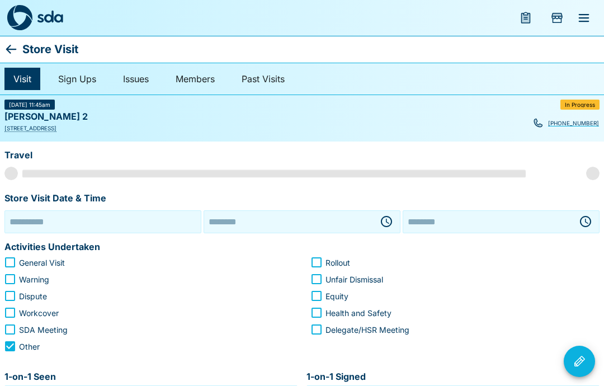
type input "**********"
type input "********"
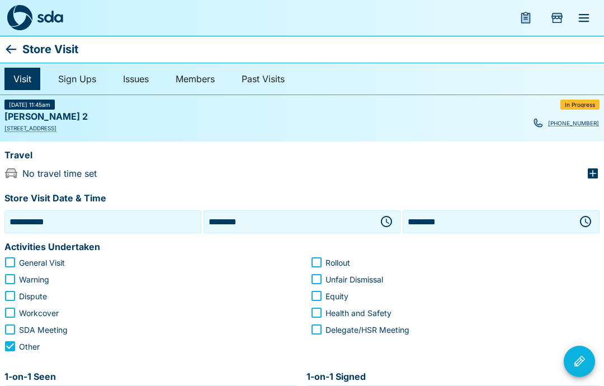
click at [393, 223] on icon "button" at bounding box center [386, 221] width 13 height 13
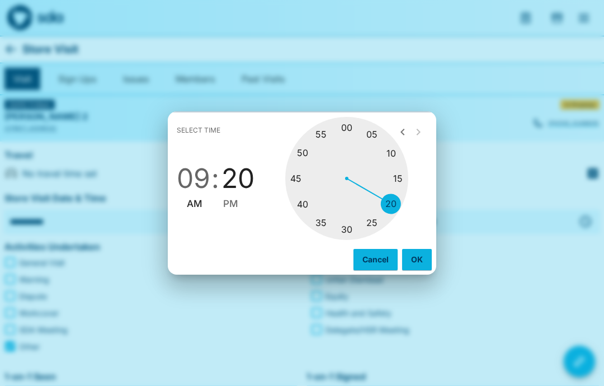
type input "********"
click at [420, 259] on button "OK" at bounding box center [417, 259] width 30 height 21
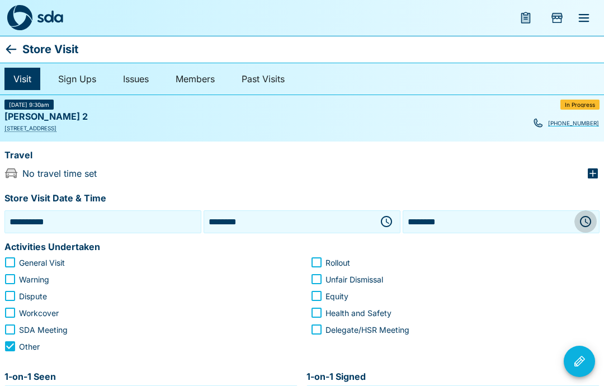
click at [587, 221] on icon "button" at bounding box center [585, 221] width 13 height 13
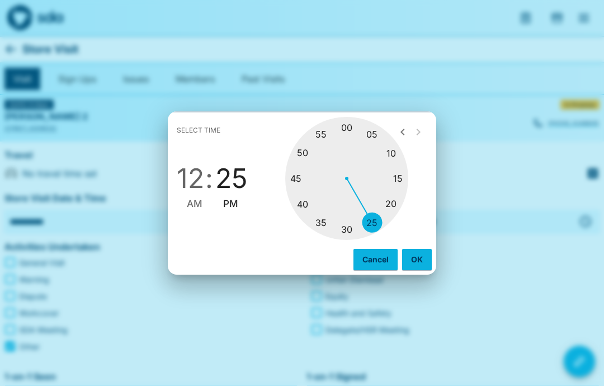
type input "********"
click at [234, 202] on span "PM" at bounding box center [230, 203] width 15 height 15
click at [431, 259] on button "OK" at bounding box center [417, 259] width 30 height 21
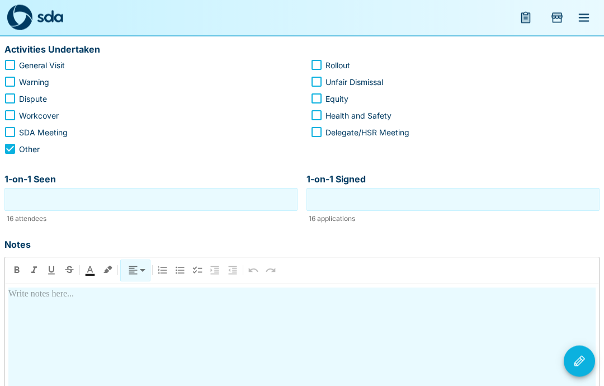
scroll to position [197, 0]
click at [48, 300] on div at bounding box center [301, 383] width 587 height 193
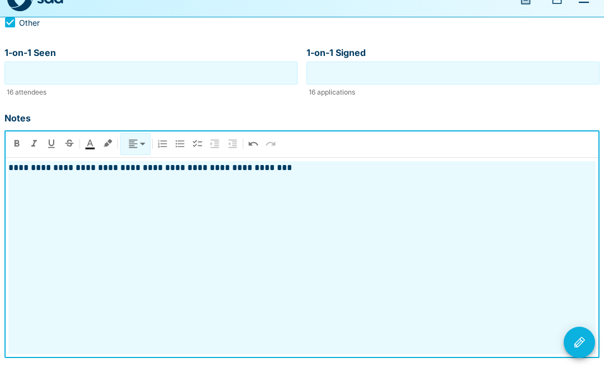
scroll to position [325, 0]
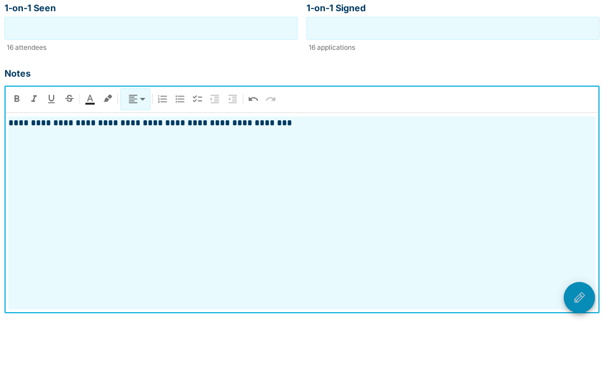
click at [577, 356] on icon "Visit Actions" at bounding box center [579, 361] width 11 height 11
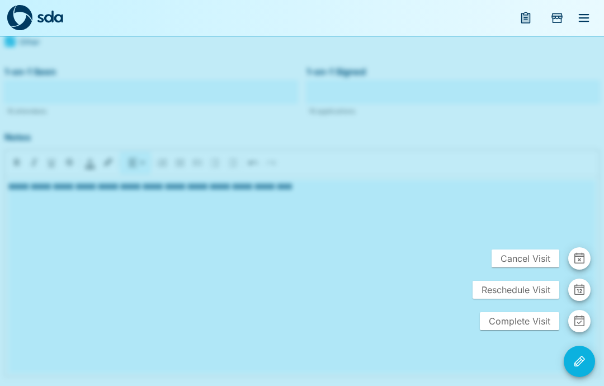
click at [348, 294] on div at bounding box center [302, 193] width 604 height 386
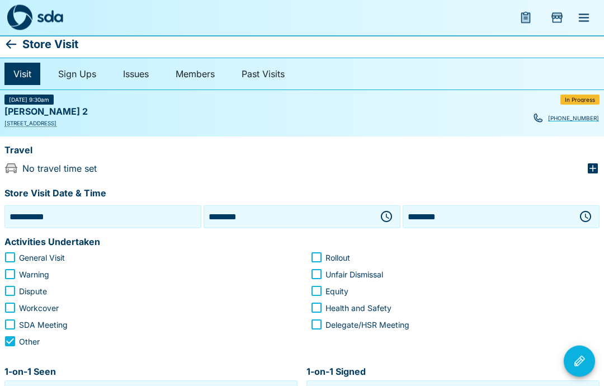
scroll to position [0, 0]
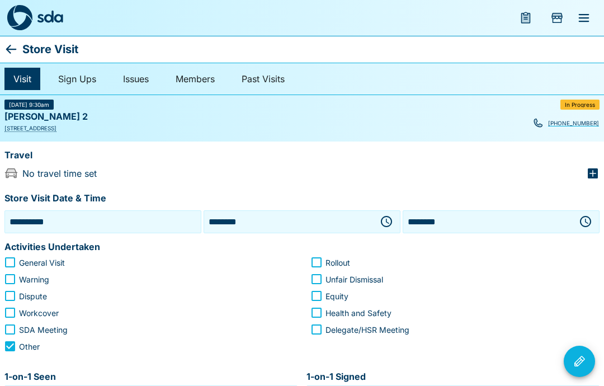
click at [7, 51] on icon at bounding box center [10, 48] width 13 height 13
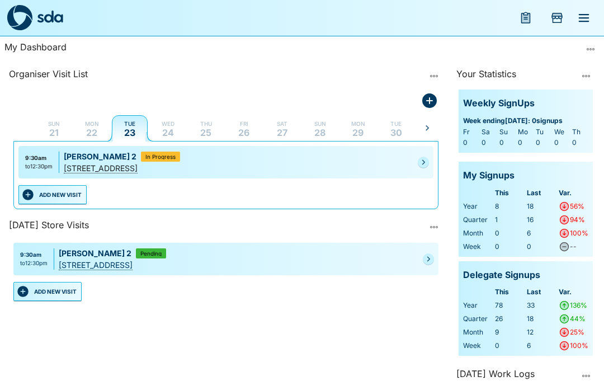
click at [556, 19] on icon "Add Store Visit" at bounding box center [556, 17] width 13 height 13
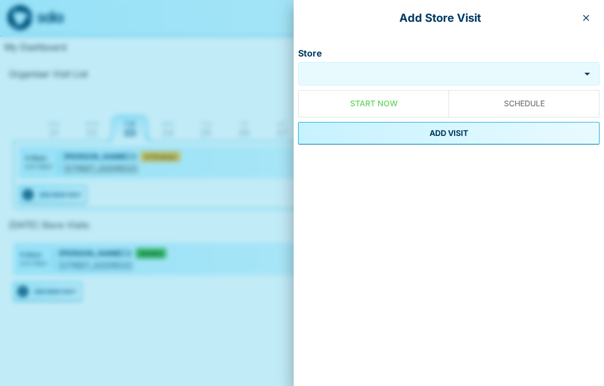
click at [591, 20] on button "button" at bounding box center [586, 18] width 18 height 18
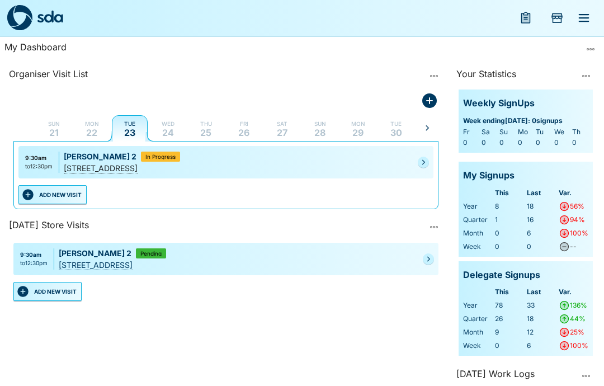
click at [582, 22] on icon "menu" at bounding box center [583, 17] width 13 height 13
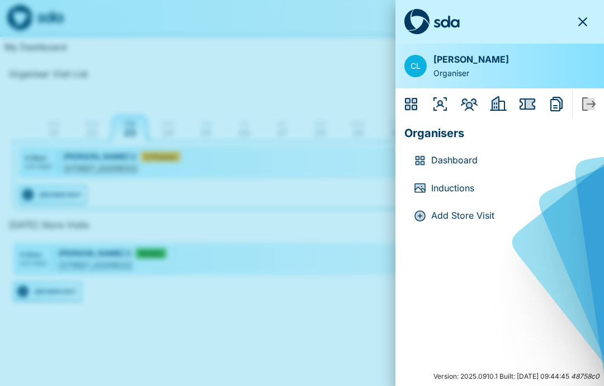
click at [466, 104] on icon "Members" at bounding box center [469, 104] width 17 height 12
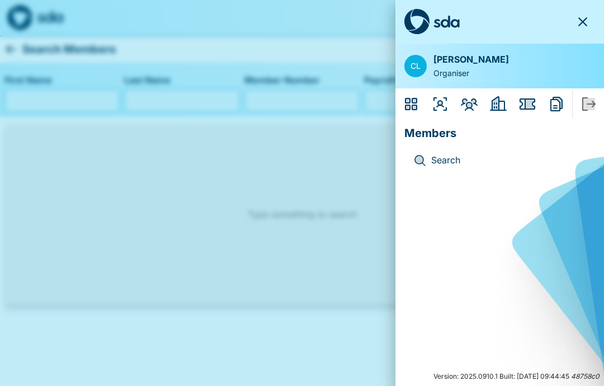
click at [580, 19] on icon "button" at bounding box center [582, 21] width 9 height 9
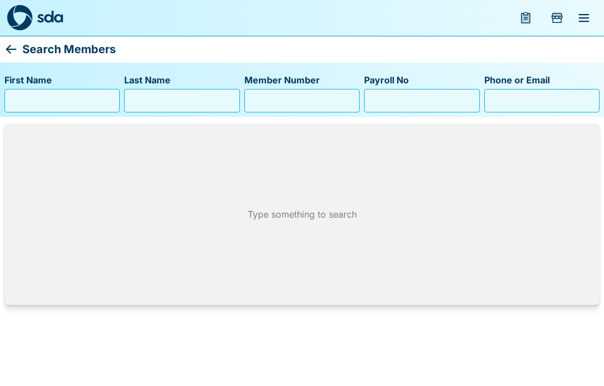
click at [279, 101] on input "Member Number" at bounding box center [301, 101] width 105 height 18
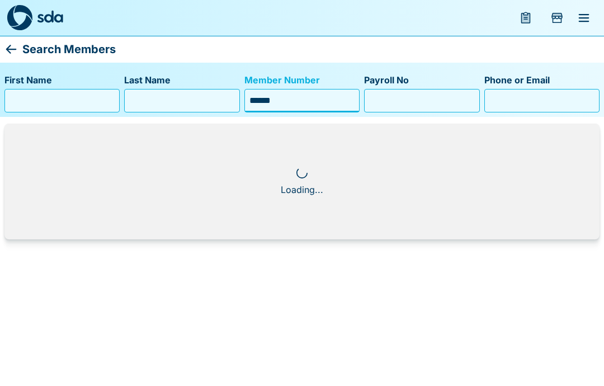
type input "******"
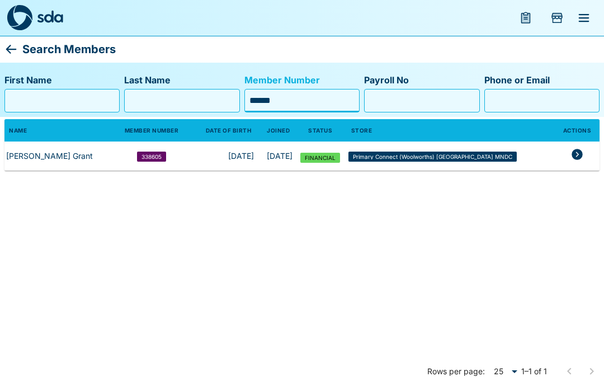
click at [575, 152] on icon "members table" at bounding box center [576, 154] width 11 height 11
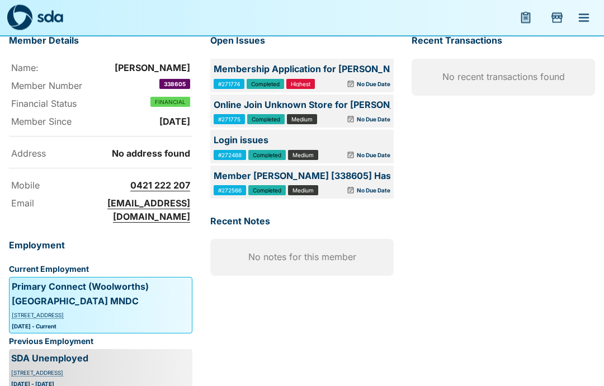
scroll to position [75, 0]
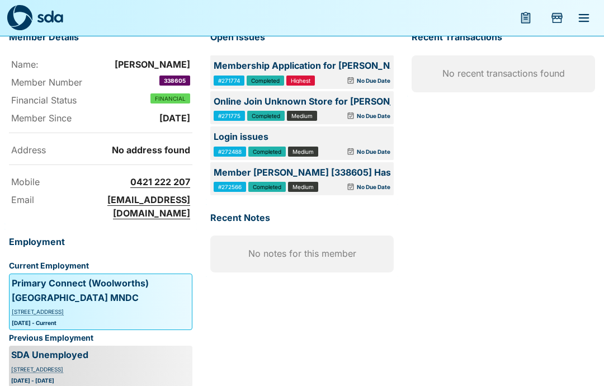
click at [566, 270] on div "Recent Transactions No recent transactions found" at bounding box center [498, 205] width 201 height 381
click at [350, 143] on p "Login issues" at bounding box center [302, 137] width 177 height 15
click at [308, 136] on p "Login issues" at bounding box center [302, 137] width 177 height 15
click at [570, 220] on div "Recent Transactions No recent transactions found" at bounding box center [498, 205] width 201 height 381
click at [59, 20] on img at bounding box center [50, 16] width 26 height 13
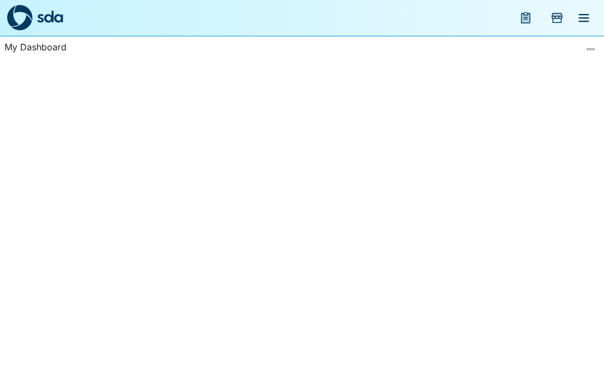
scroll to position [45, 0]
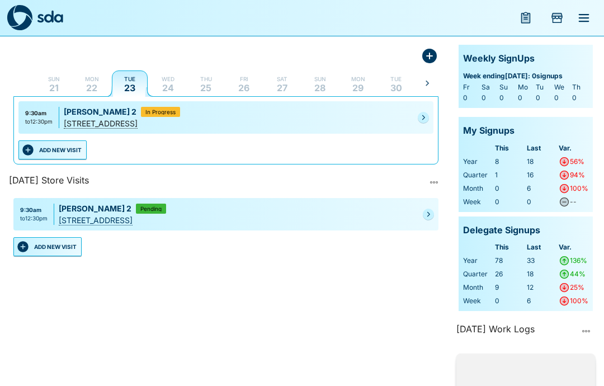
click at [418, 115] on link at bounding box center [423, 117] width 11 height 11
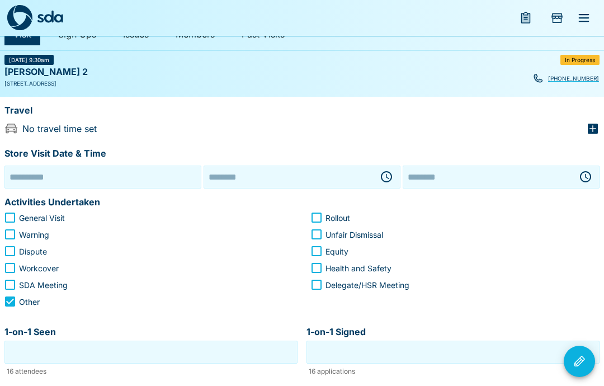
type input "**********"
type input "********"
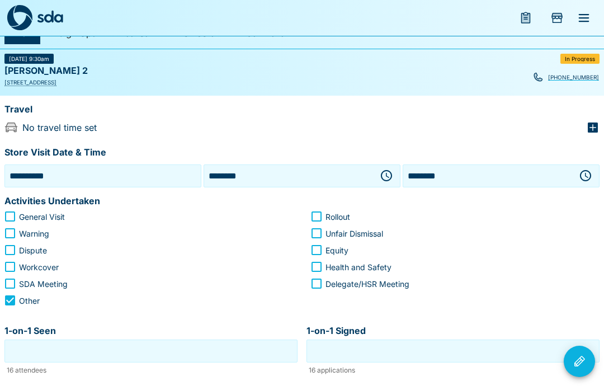
scroll to position [25, 0]
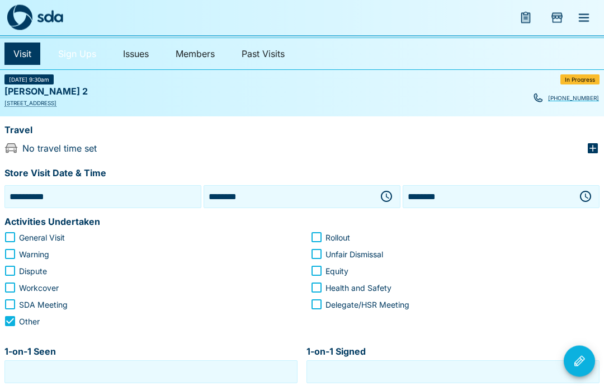
click at [79, 49] on link "Sign Ups" at bounding box center [77, 54] width 56 height 22
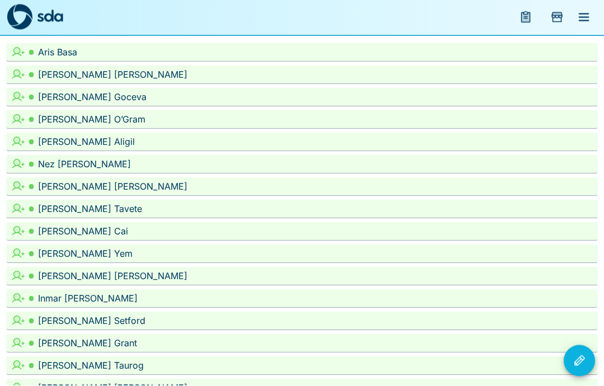
scroll to position [126, 0]
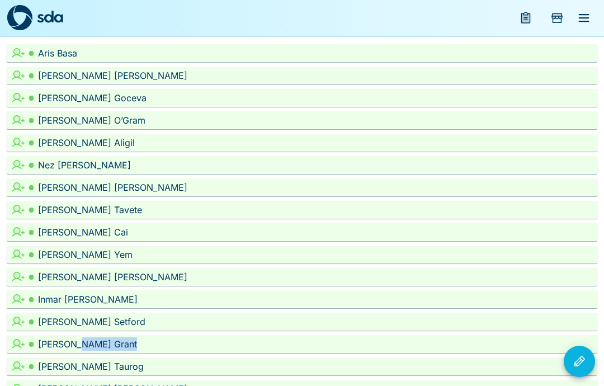
click at [21, 346] on icon at bounding box center [17, 343] width 13 height 13
click at [19, 343] on icon at bounding box center [17, 342] width 6 height 6
click at [19, 339] on icon at bounding box center [18, 344] width 12 height 10
click at [78, 343] on div "[PERSON_NAME]" at bounding box center [315, 343] width 555 height 13
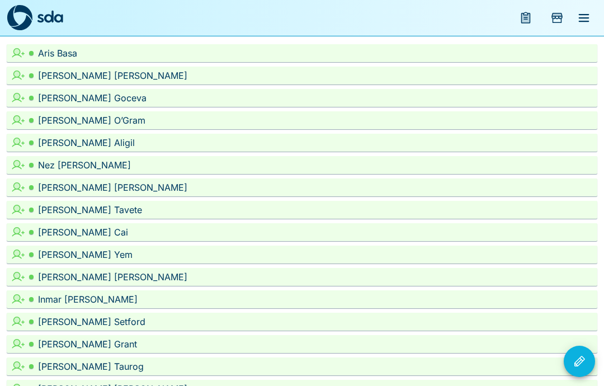
click at [82, 347] on div "[PERSON_NAME]" at bounding box center [315, 343] width 555 height 13
click at [51, 348] on div "[PERSON_NAME]" at bounding box center [315, 343] width 555 height 13
click at [65, 346] on div "[PERSON_NAME]" at bounding box center [315, 343] width 555 height 13
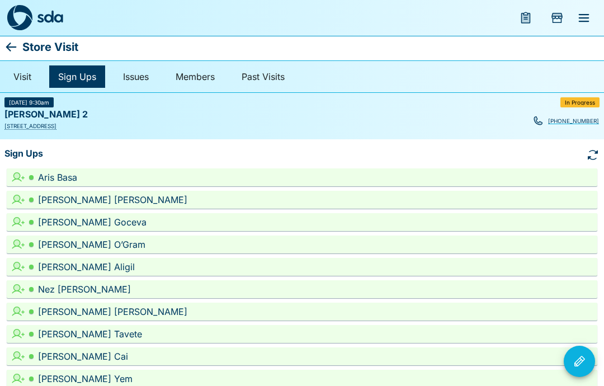
scroll to position [0, 0]
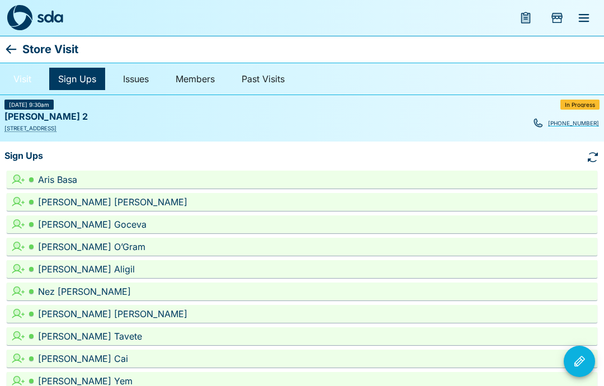
click at [23, 82] on link "Visit" at bounding box center [22, 79] width 36 height 22
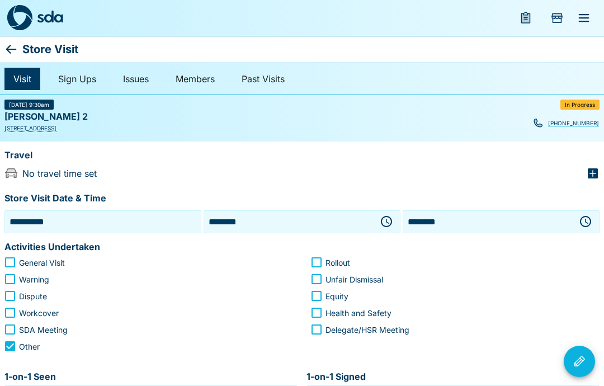
click at [8, 49] on icon at bounding box center [11, 49] width 11 height 9
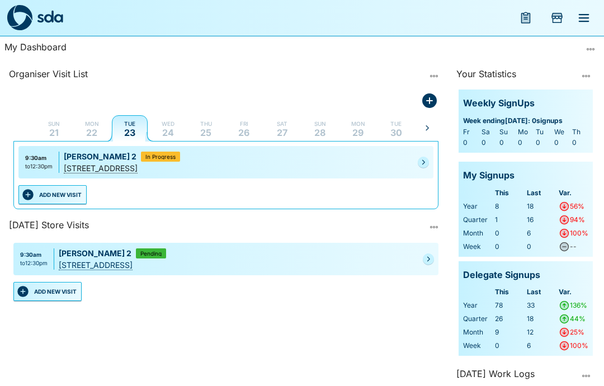
click at [301, 167] on div "[STREET_ADDRESS]" at bounding box center [238, 168] width 349 height 12
click at [421, 162] on icon "Pending" at bounding box center [423, 162] width 7 height 7
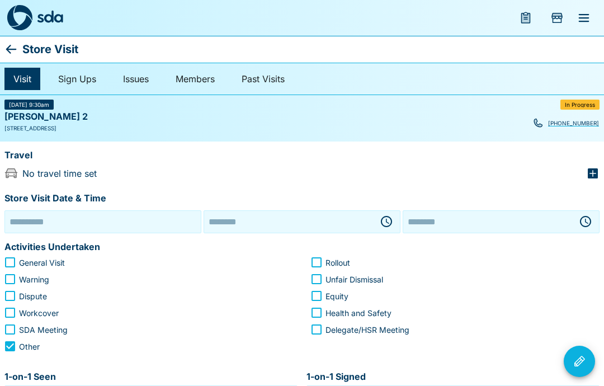
type input "**********"
type input "********"
click at [580, 362] on icon "Visit Actions" at bounding box center [579, 360] width 13 height 13
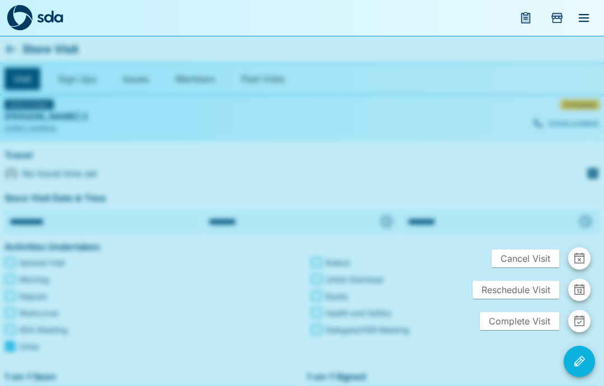
click at [519, 318] on span "Complete Visit" at bounding box center [519, 321] width 79 height 18
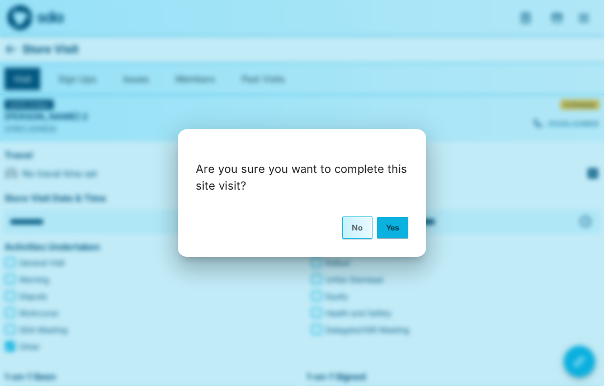
click at [396, 233] on button "Yes" at bounding box center [392, 227] width 31 height 21
